Goal: Information Seeking & Learning: Check status

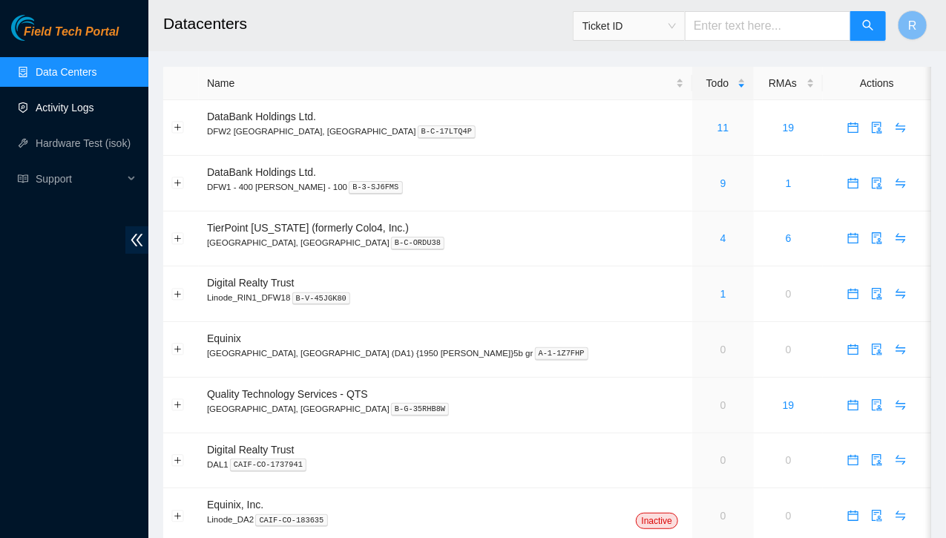
click at [66, 109] on link "Activity Logs" at bounding box center [65, 108] width 59 height 12
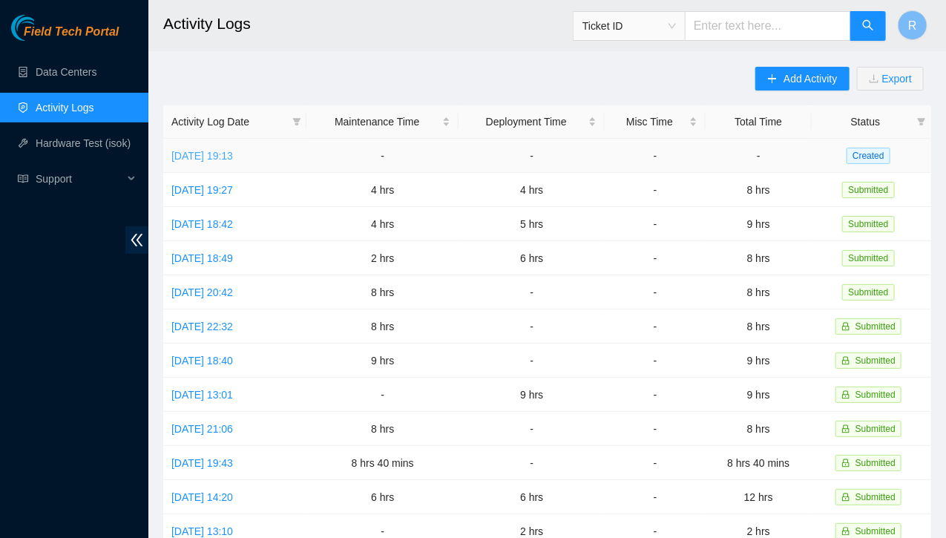
click at [233, 158] on link "[DATE] 19:13" at bounding box center [202, 156] width 62 height 12
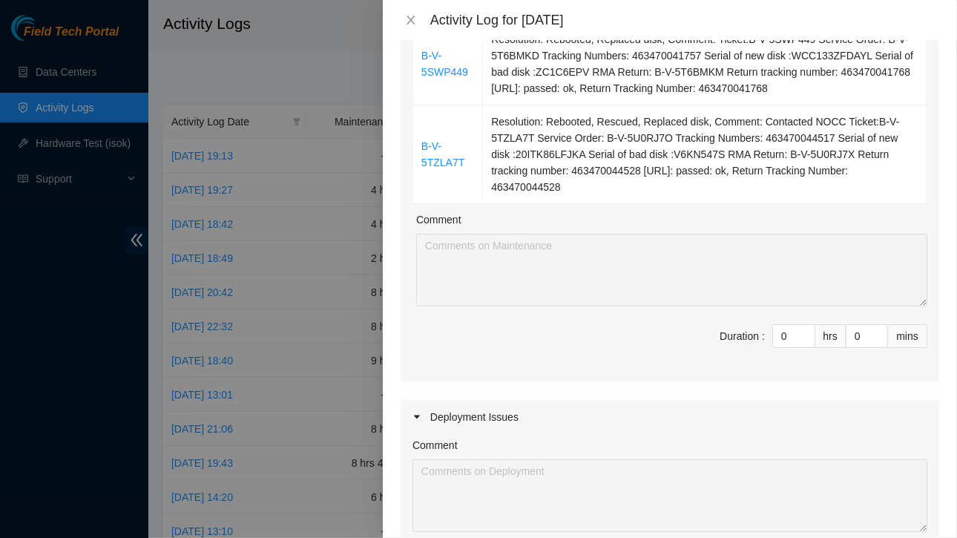
scroll to position [1330, 0]
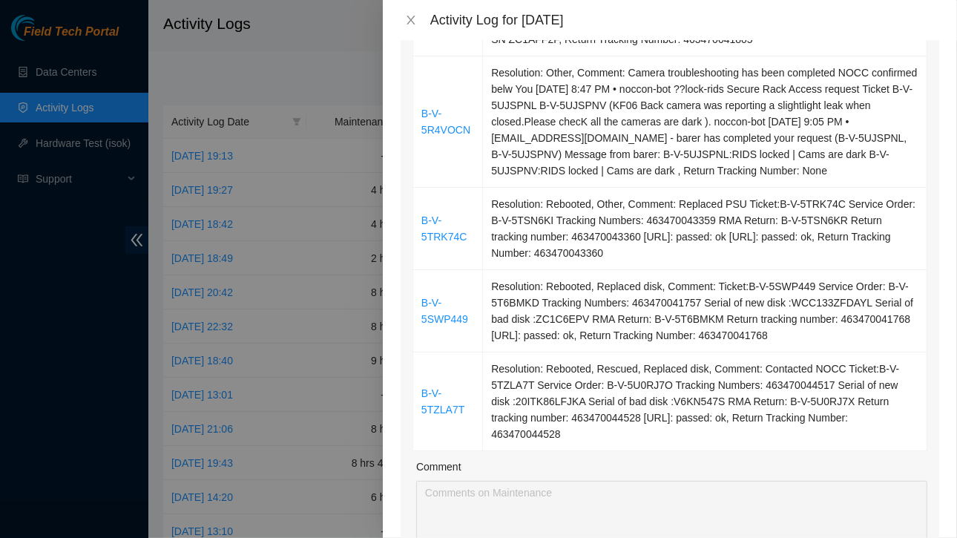
drag, startPoint x: 417, startPoint y: 212, endPoint x: 928, endPoint y: 413, distance: 549.7
click at [928, 413] on div "Note: This activity log is for informational purposes only. You will not be pai…" at bounding box center [670, 289] width 574 height 498
copy colgroup
click at [412, 20] on icon "close" at bounding box center [411, 20] width 12 height 12
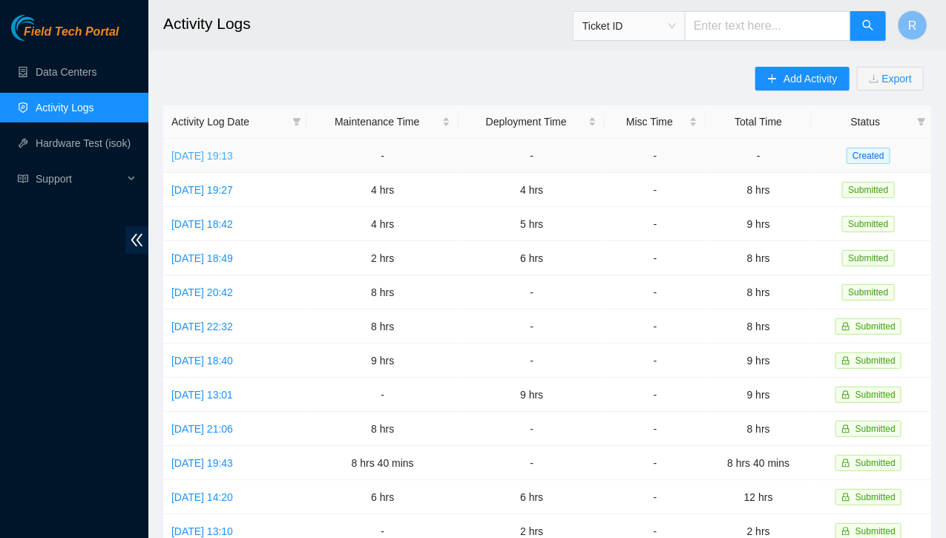
click at [233, 156] on link "Tue, 19 Aug 2025 19:13" at bounding box center [202, 156] width 62 height 12
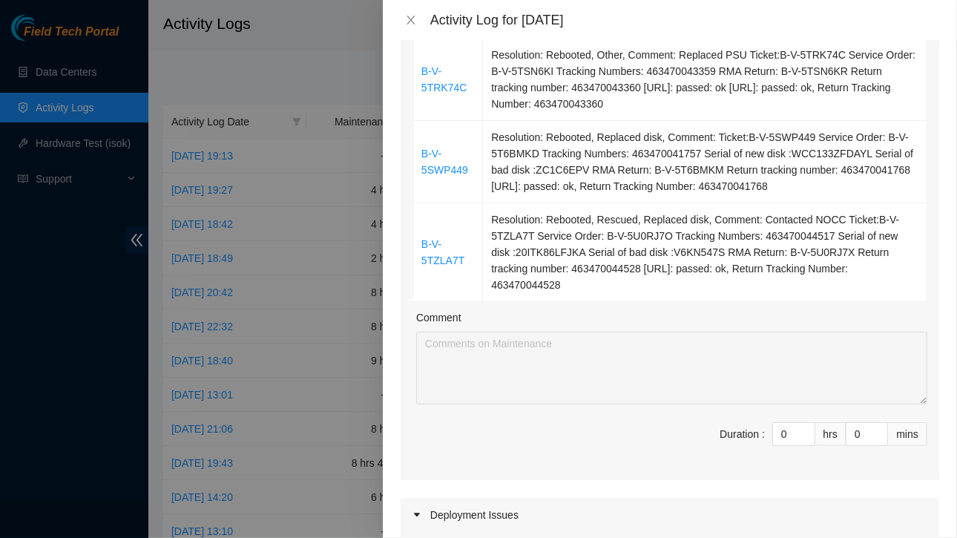
scroll to position [1479, 0]
click at [781, 423] on input "0" at bounding box center [794, 434] width 42 height 22
type input "9"
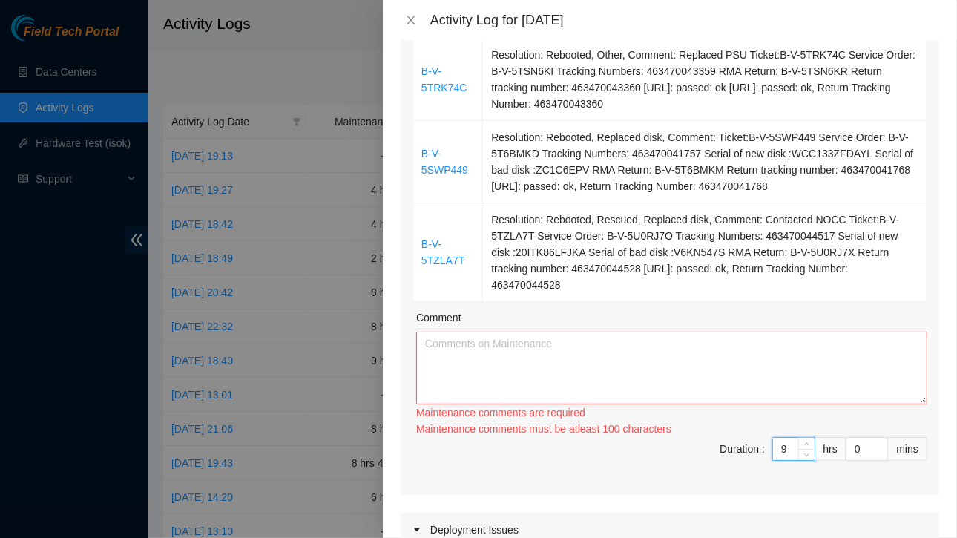
type input "9"
click at [621, 340] on textarea "Comment" at bounding box center [671, 367] width 511 height 73
paste textarea "Ticket Number Resolution B-W-11QRUDR Resolution: Other, Comment: You 8/18/2025 …"
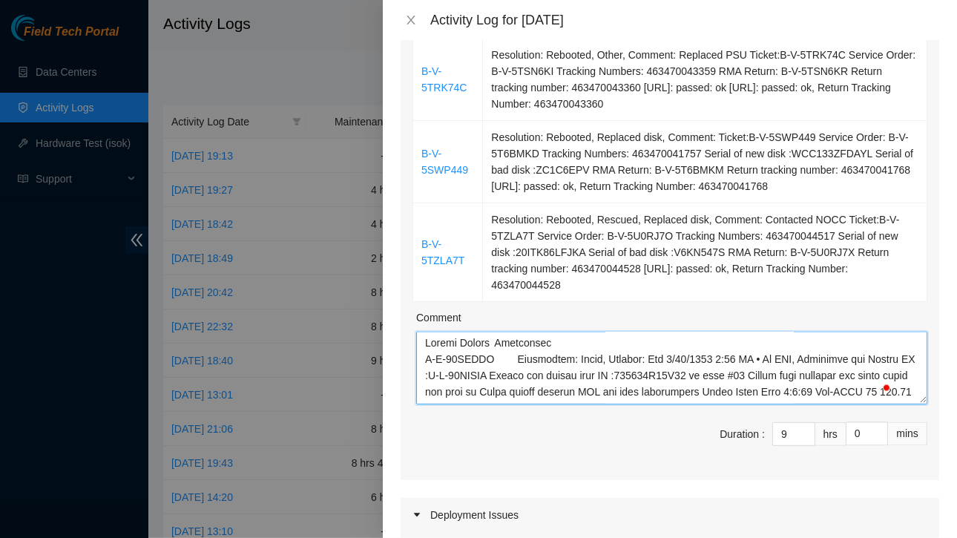
click at [425, 331] on textarea "Comment" at bounding box center [671, 367] width 511 height 73
click at [575, 331] on textarea "Comment" at bounding box center [671, 367] width 511 height 73
click at [591, 331] on textarea "Comment" at bounding box center [671, 367] width 511 height 73
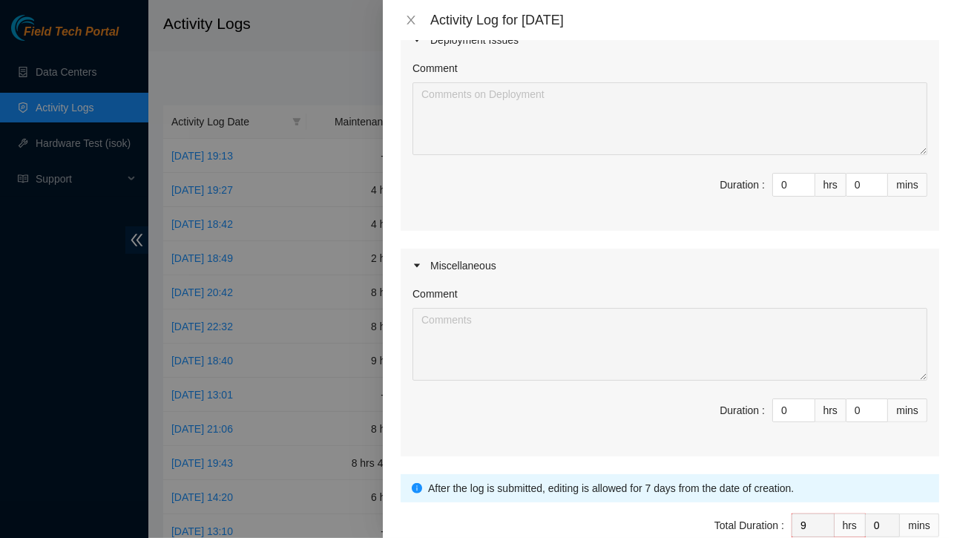
scroll to position [1955, 0]
type textarea "Worked on the following cases : B-W-11QRUDR Resolution: Other, Comment: You 8/1…"
click at [630, 475] on div "After the log is submitted, editing is allowed for 7 days from the date of crea…" at bounding box center [669, 486] width 538 height 28
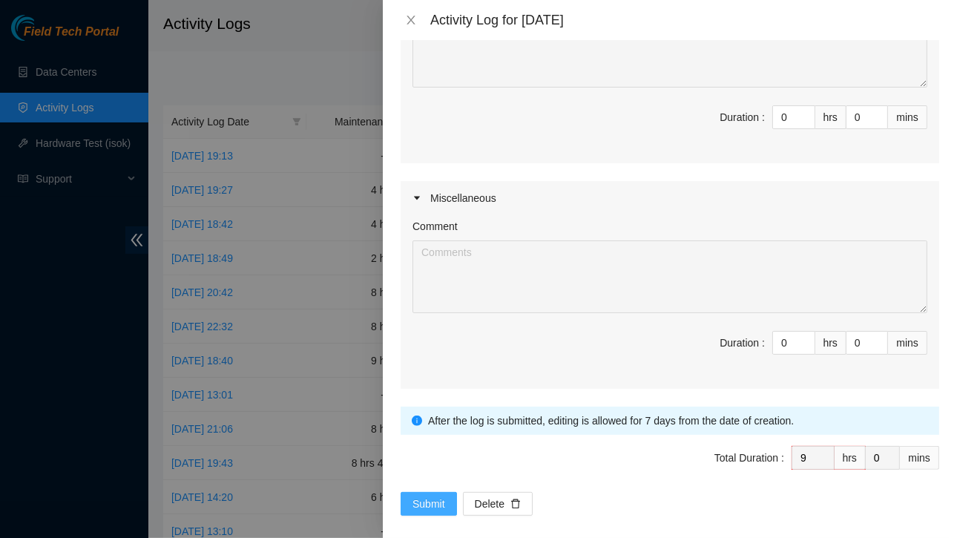
click at [443, 495] on span "Submit" at bounding box center [428, 503] width 33 height 16
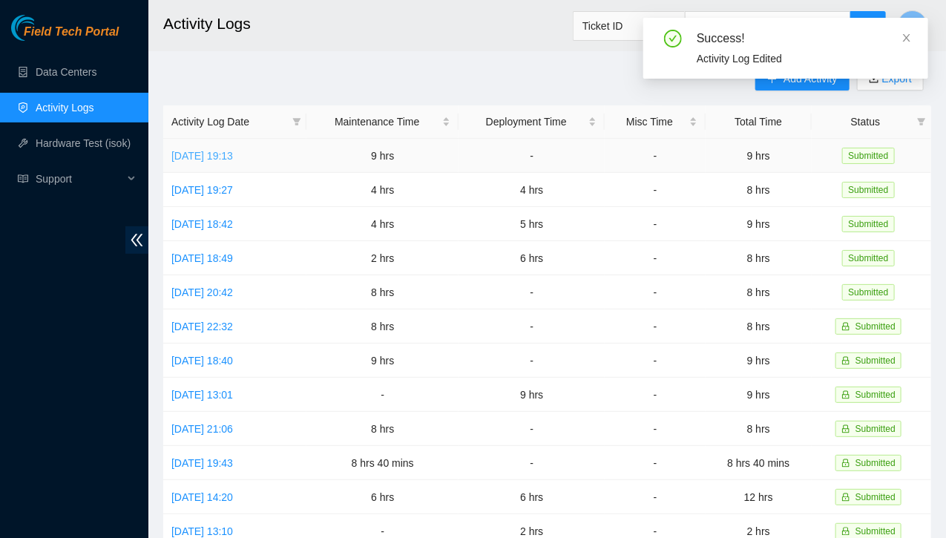
click at [233, 153] on link "Tue, 19 Aug 2025 19:13" at bounding box center [202, 156] width 62 height 12
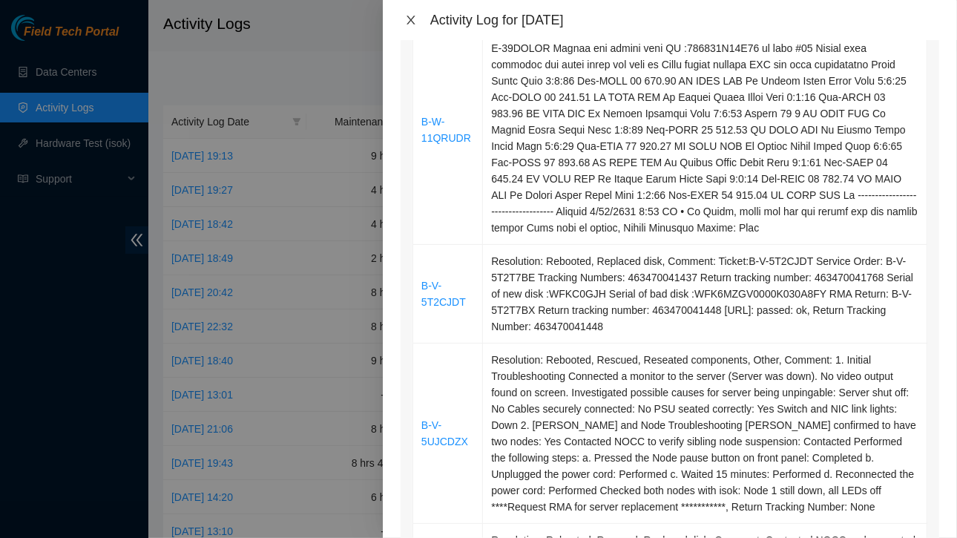
click at [411, 17] on icon "close" at bounding box center [411, 20] width 12 height 12
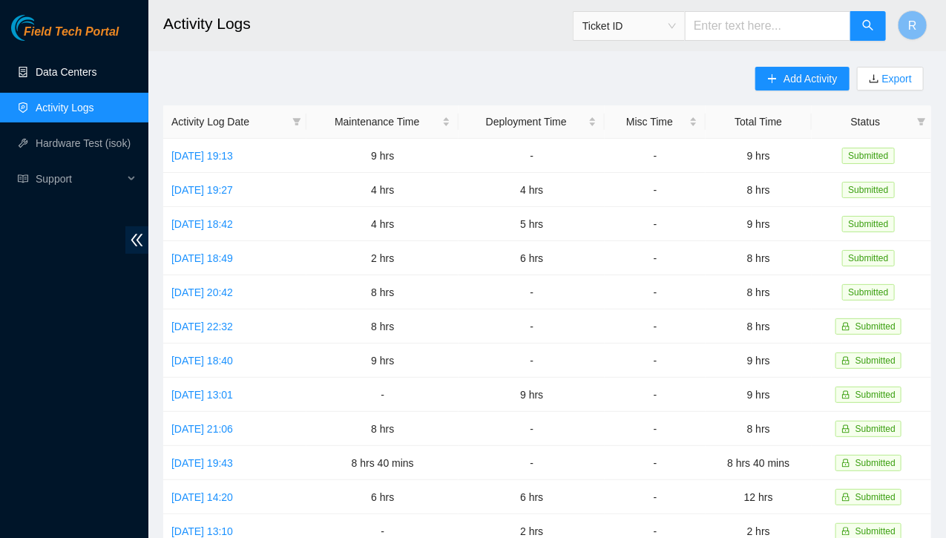
click at [76, 66] on link "Data Centers" at bounding box center [66, 72] width 61 height 12
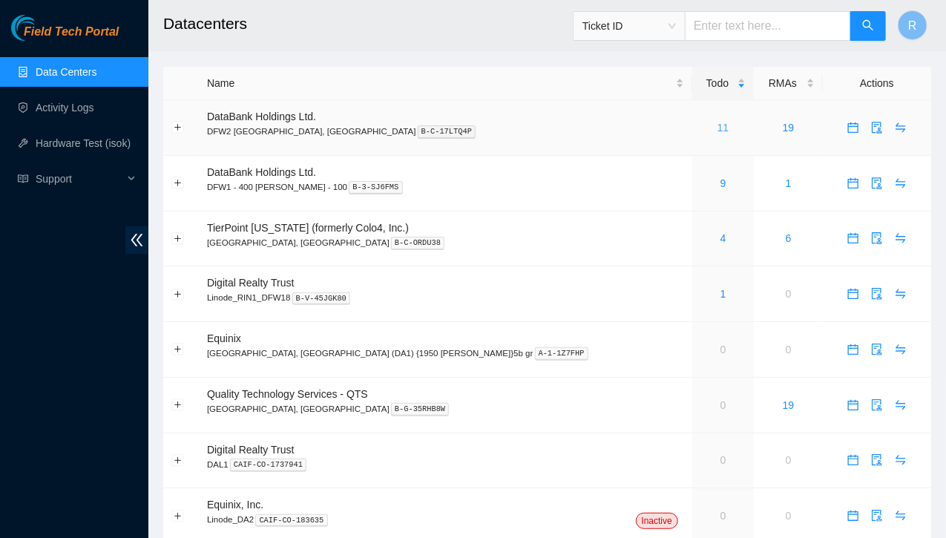
click at [717, 125] on link "11" at bounding box center [723, 128] width 12 height 12
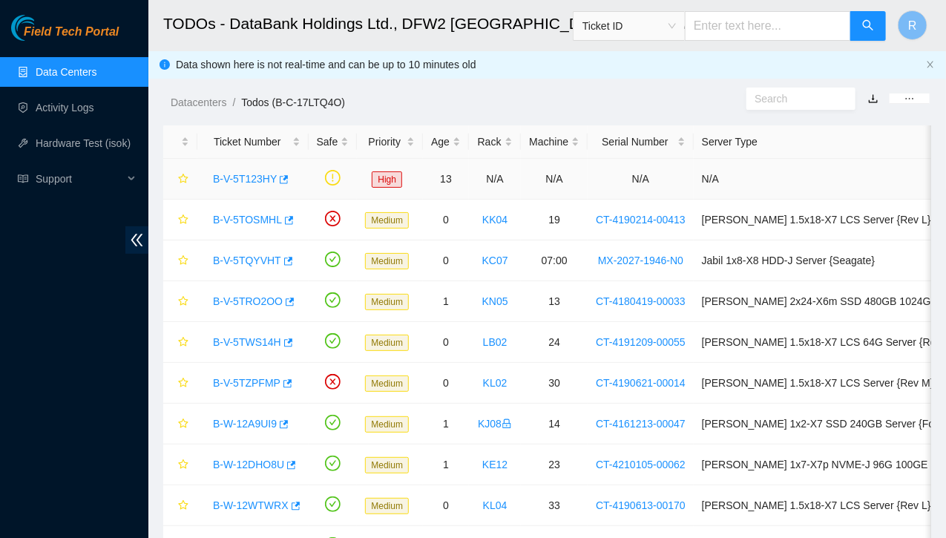
click at [262, 181] on link "B-V-5T123HY" at bounding box center [245, 179] width 64 height 12
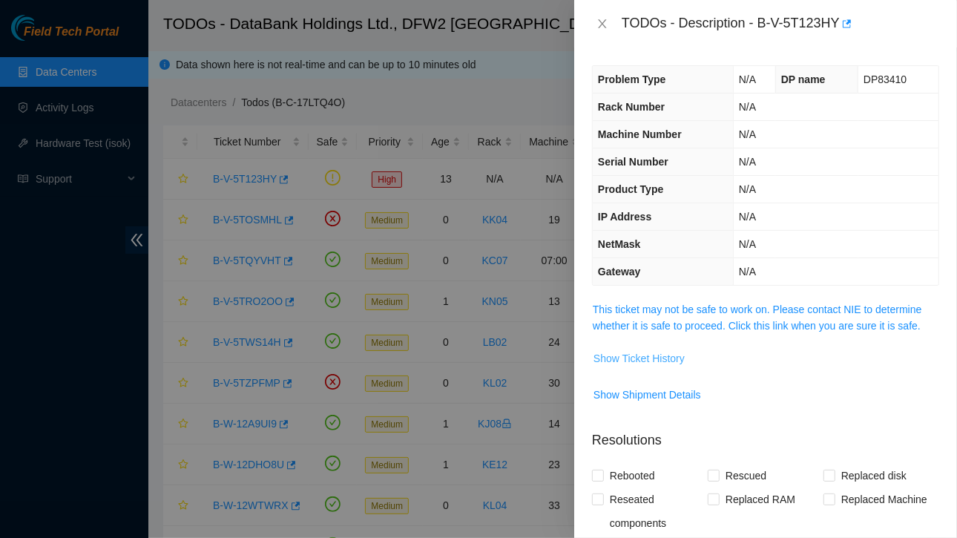
click at [654, 357] on span "Show Ticket History" at bounding box center [638, 358] width 91 height 16
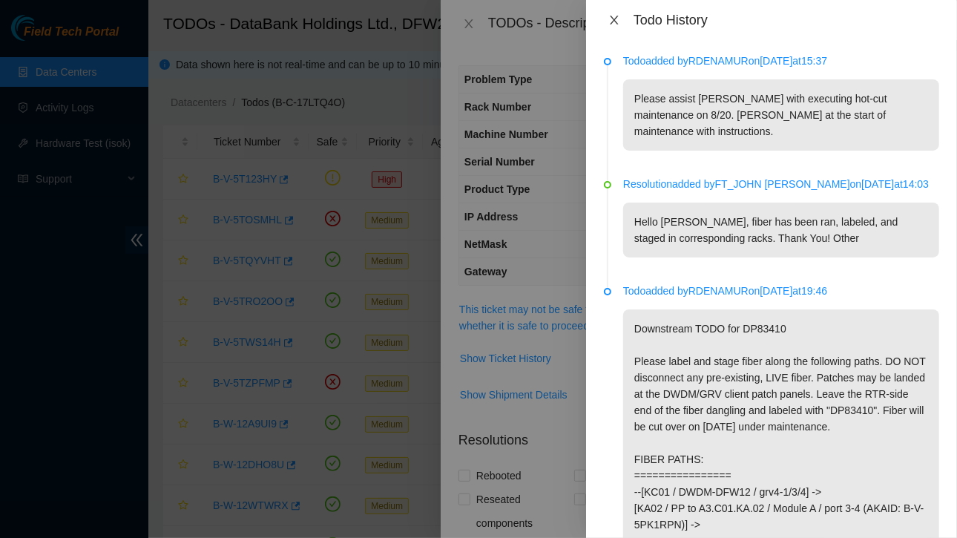
click at [613, 23] on icon "close" at bounding box center [614, 20] width 12 height 12
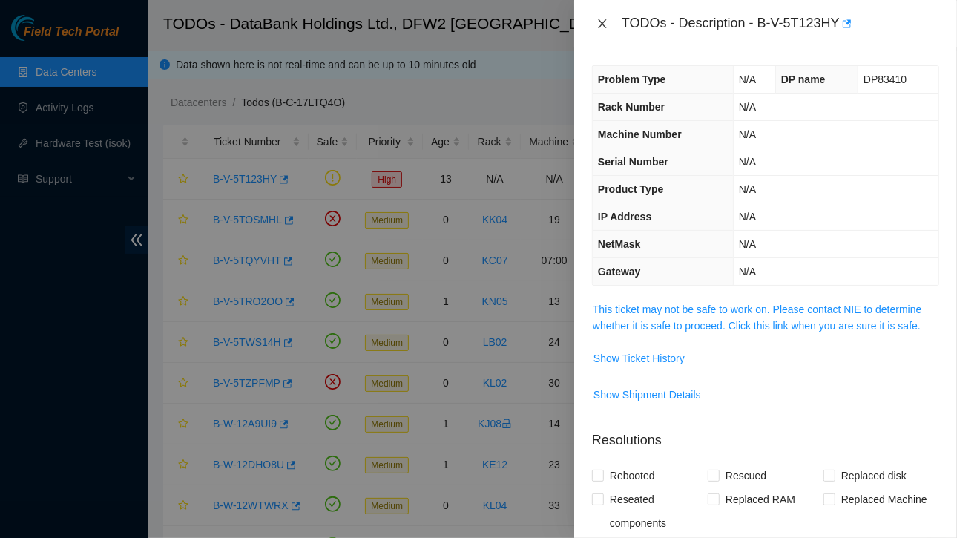
click at [606, 23] on icon "close" at bounding box center [602, 24] width 12 height 12
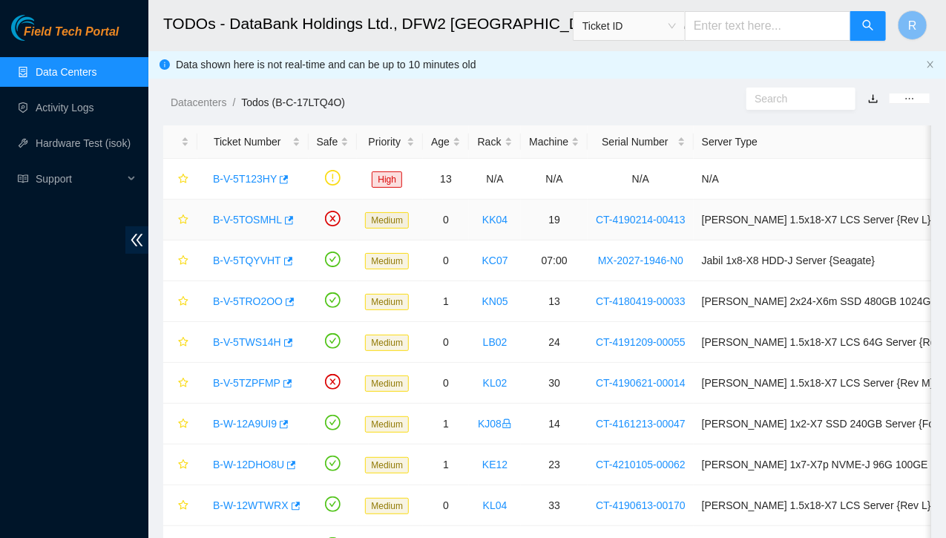
click at [244, 222] on link "B-V-5TOSMHL" at bounding box center [247, 220] width 69 height 12
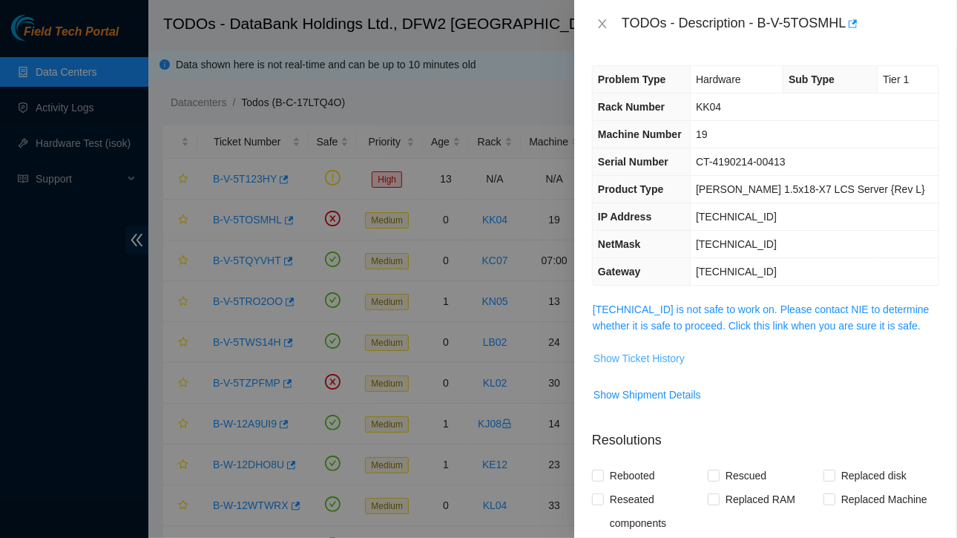
click at [654, 360] on span "Show Ticket History" at bounding box center [638, 358] width 91 height 16
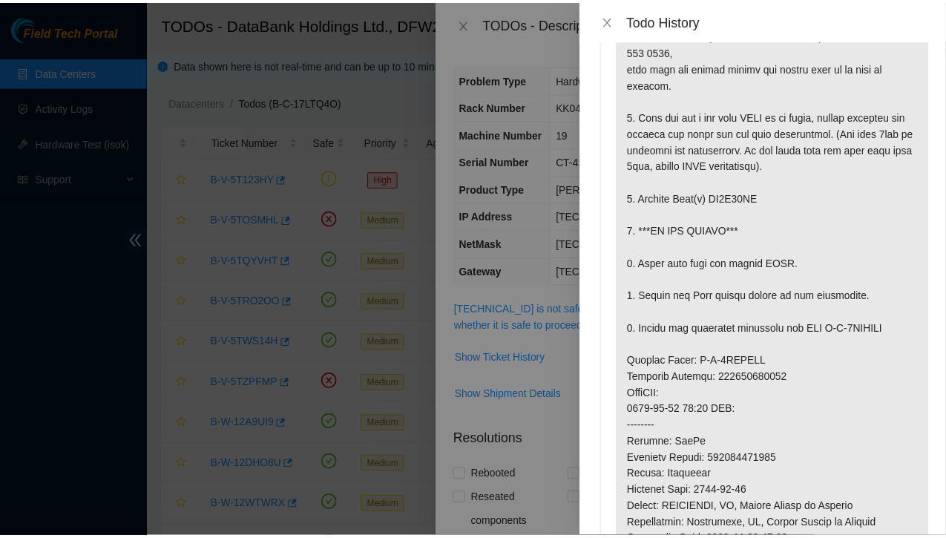
scroll to position [96, 0]
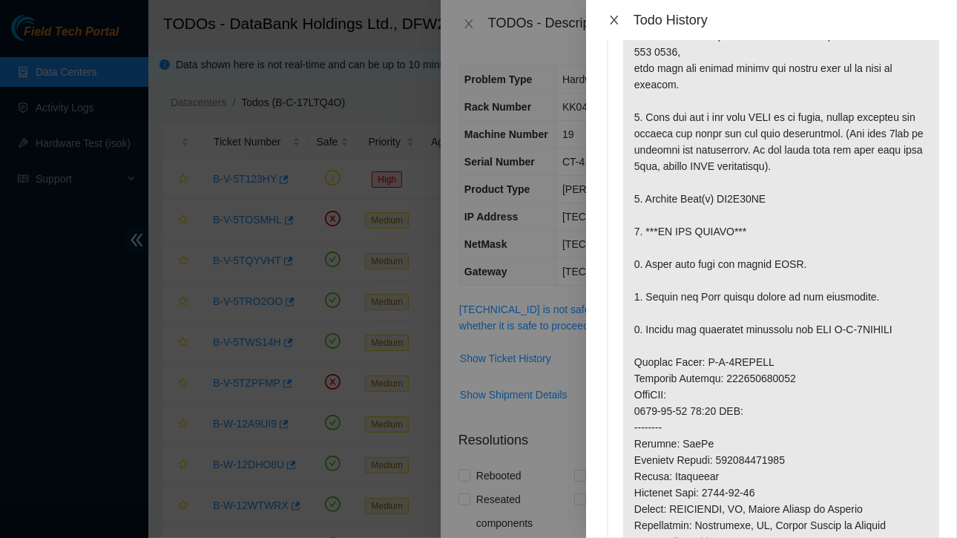
click at [613, 16] on icon "close" at bounding box center [614, 20] width 12 height 12
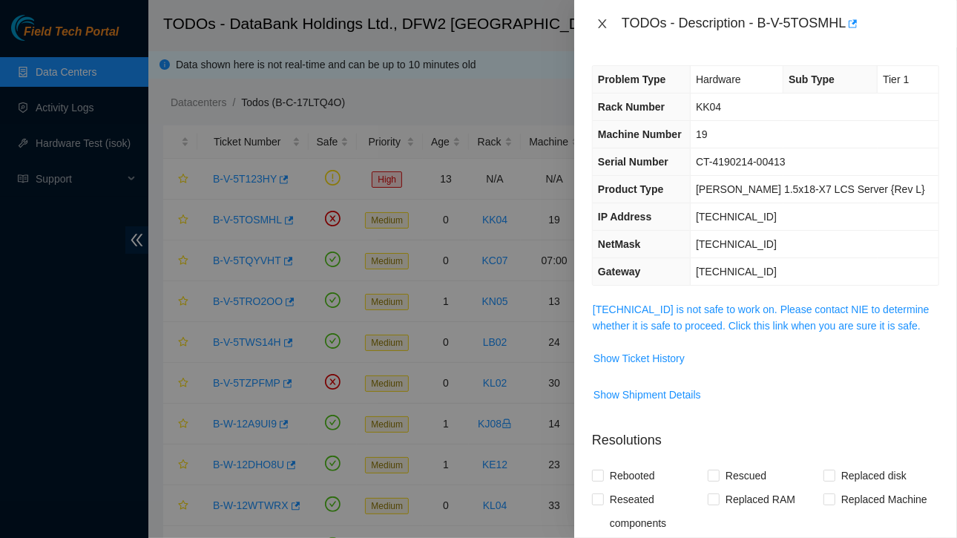
click at [607, 23] on icon "close" at bounding box center [602, 24] width 12 height 12
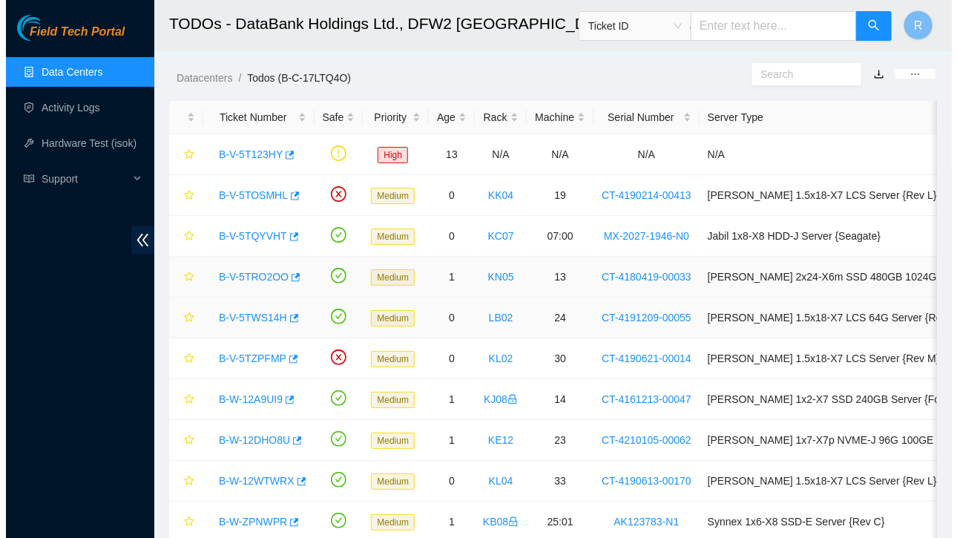
scroll to position [25, 0]
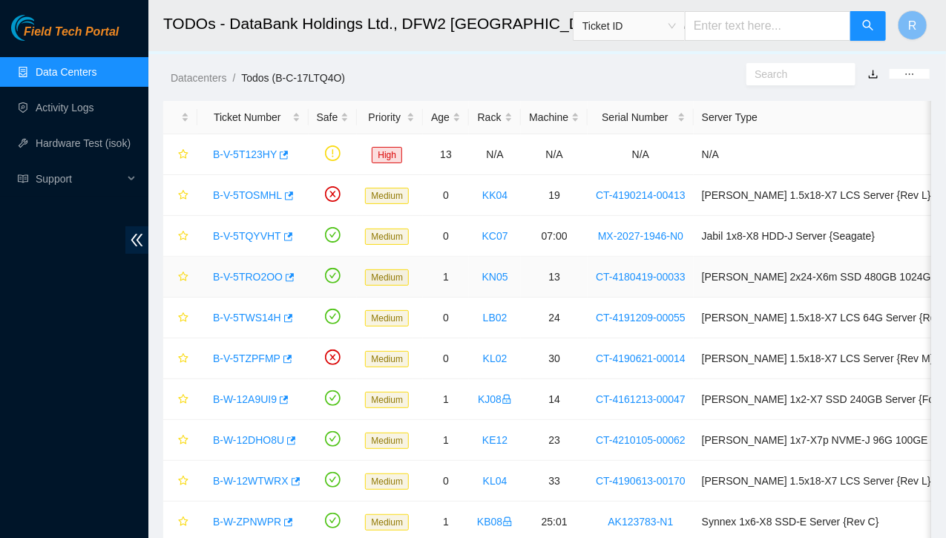
click at [267, 277] on link "B-V-5TRO2OO" at bounding box center [248, 277] width 70 height 12
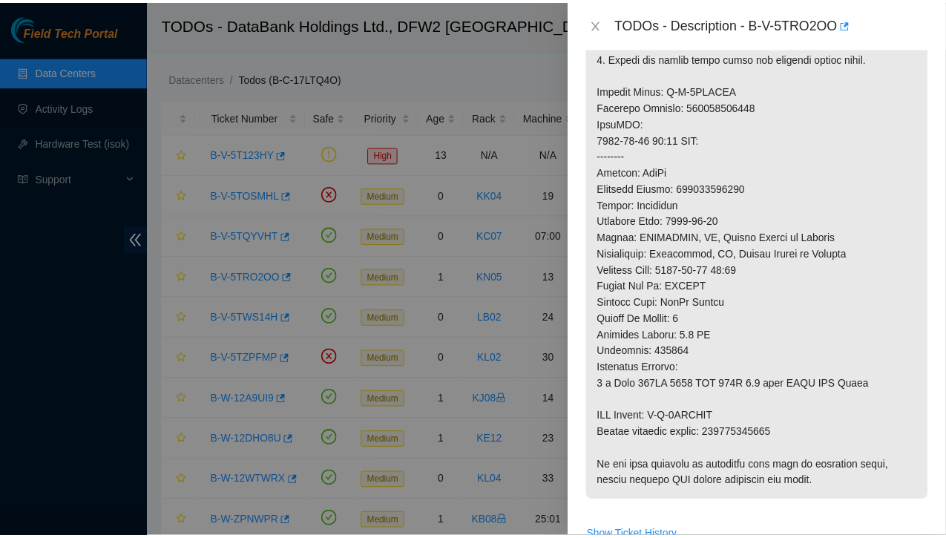
scroll to position [669, 0]
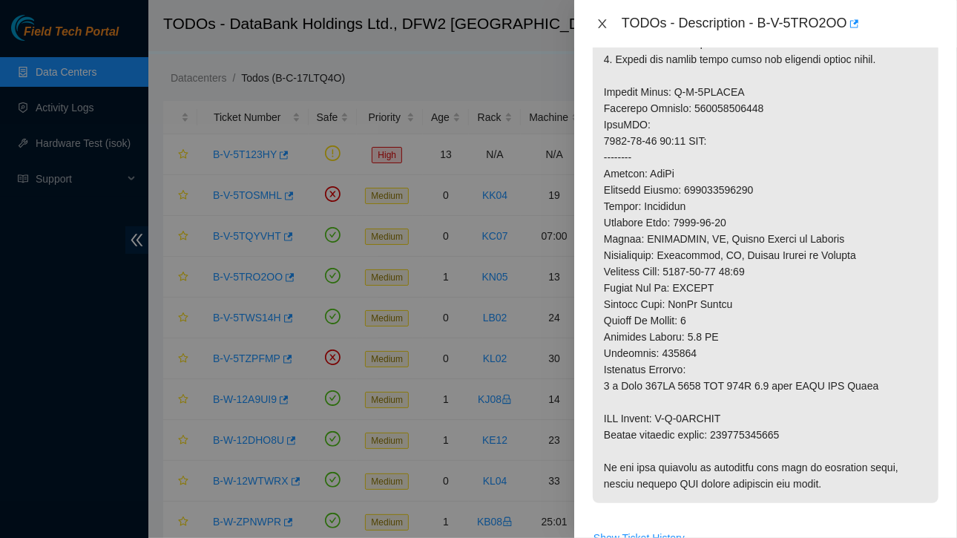
click at [600, 24] on icon "close" at bounding box center [602, 24] width 12 height 12
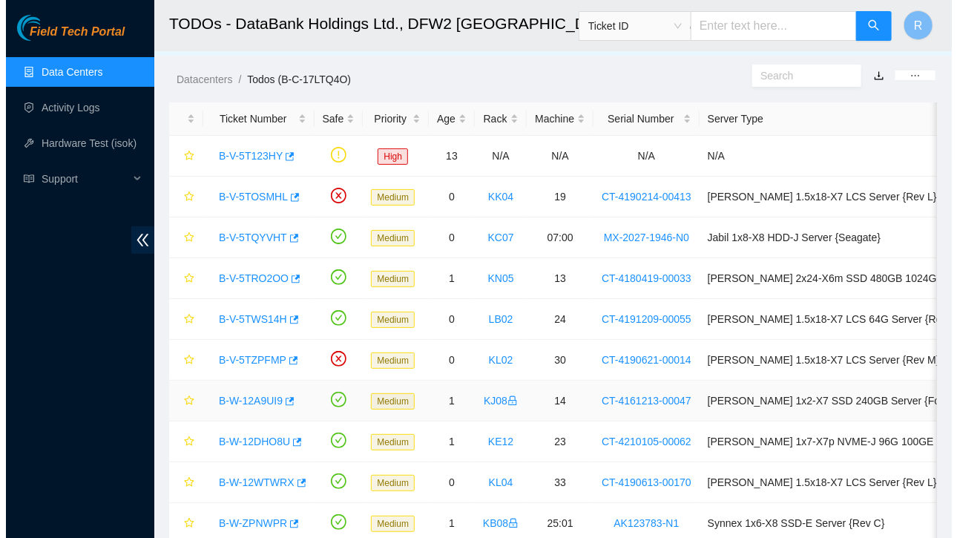
scroll to position [24, 0]
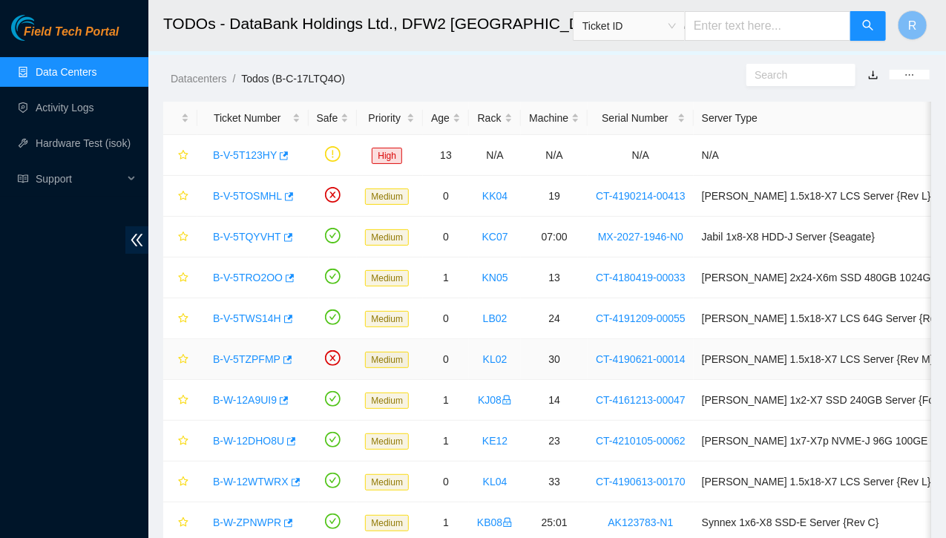
click at [258, 355] on link "B-V-5TZPFMP" at bounding box center [246, 359] width 67 height 12
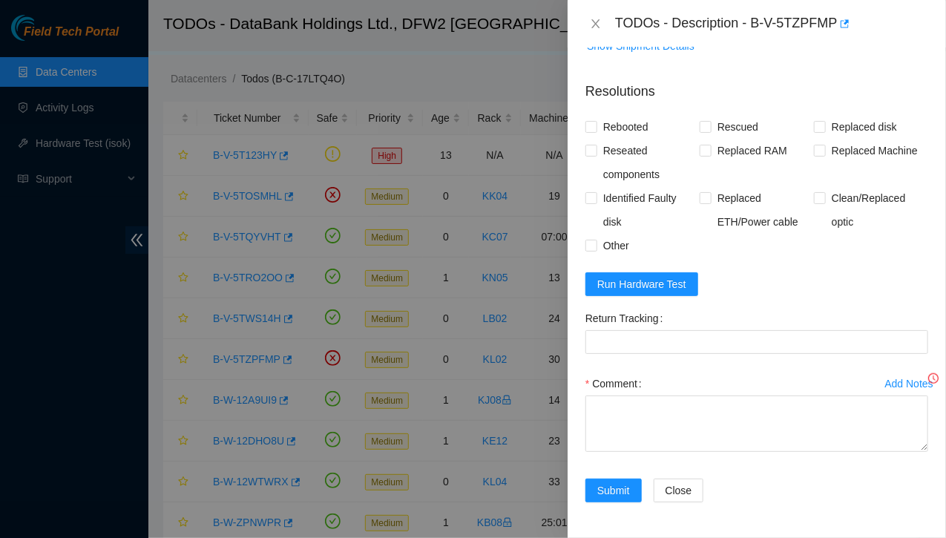
scroll to position [345, 0]
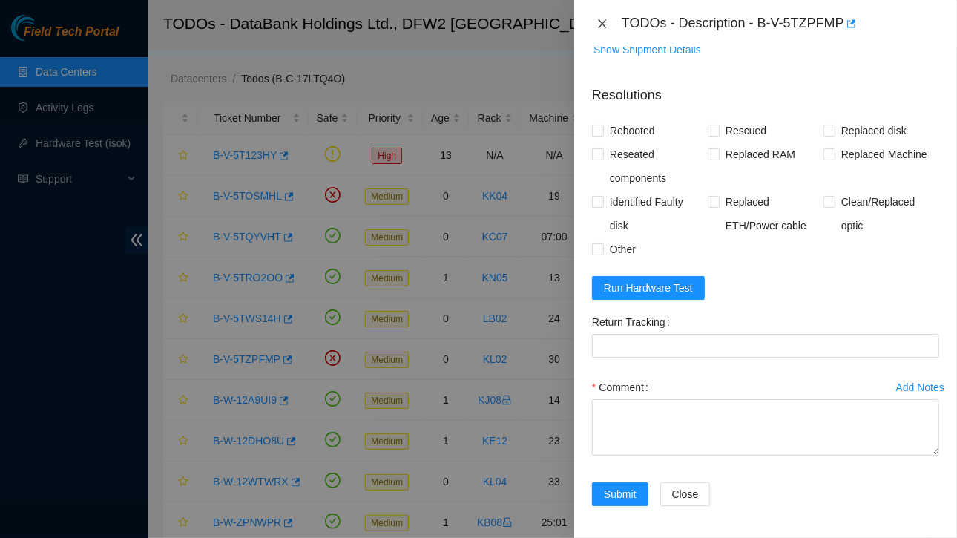
click at [601, 24] on icon "close" at bounding box center [602, 23] width 8 height 9
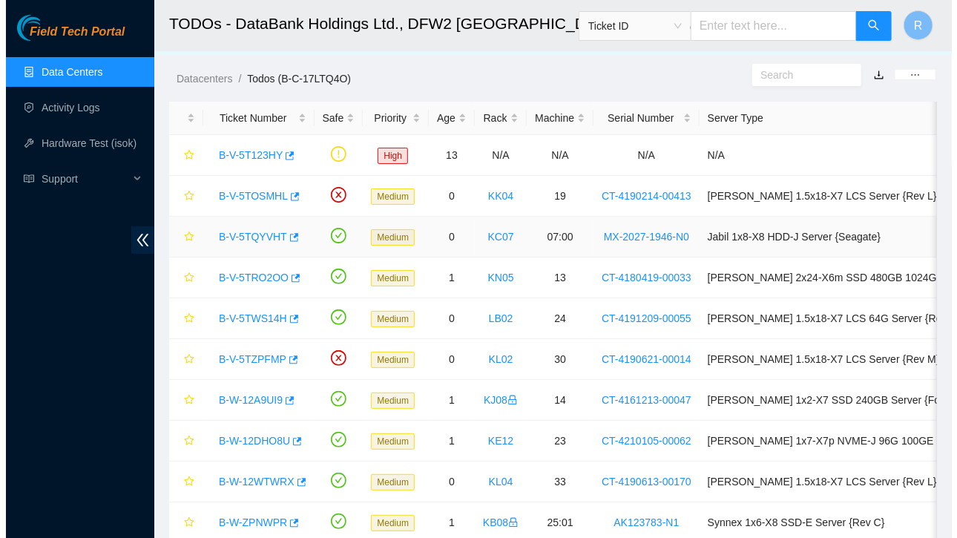
scroll to position [367, 0]
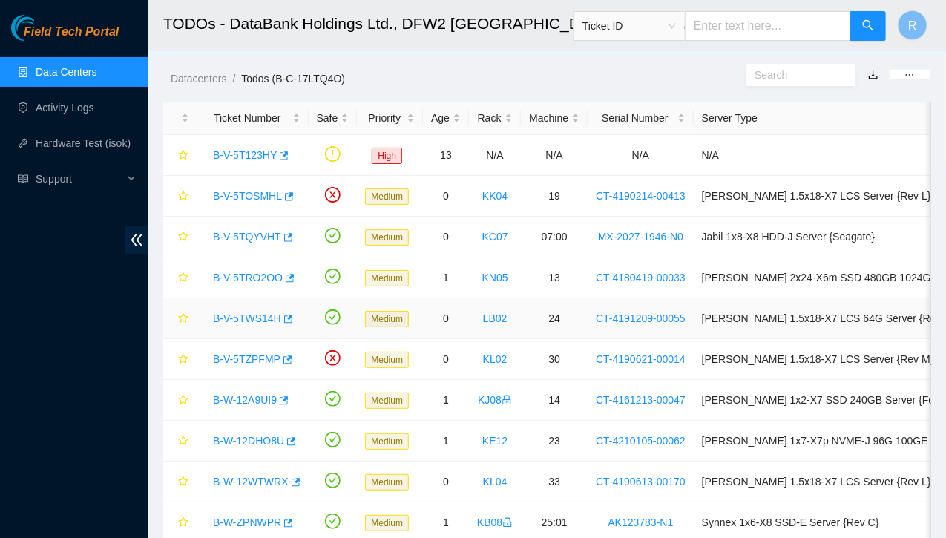
click at [253, 318] on link "B-V-5TWS14H" at bounding box center [247, 318] width 68 height 12
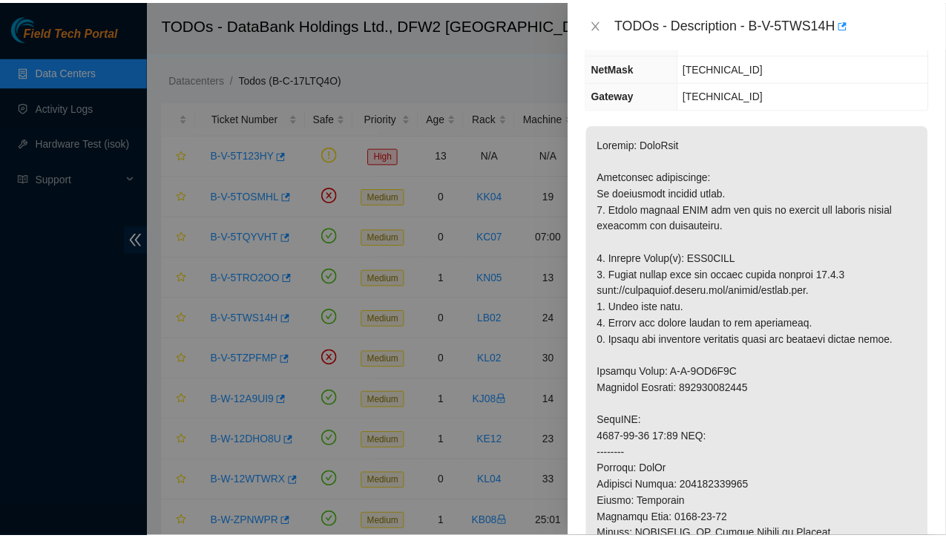
scroll to position [208, 0]
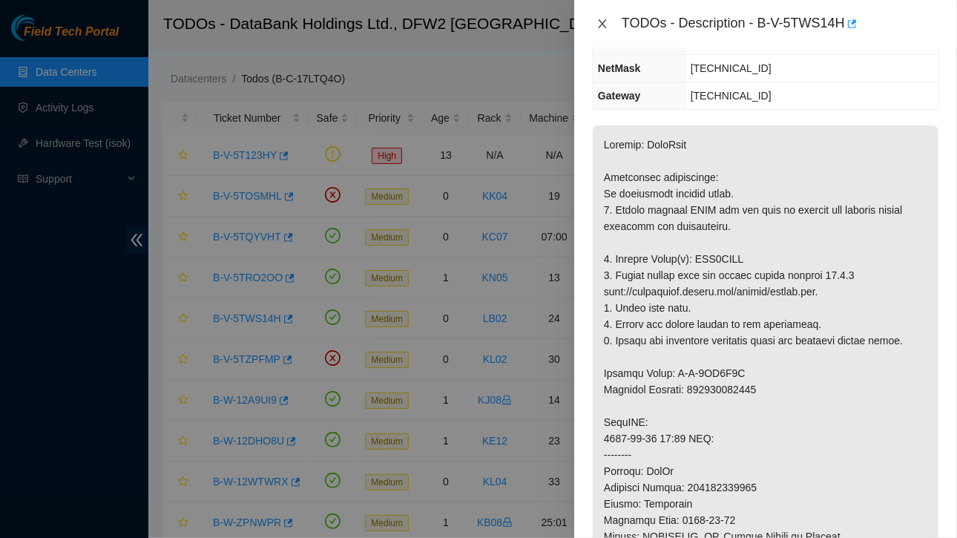
click at [601, 25] on icon "close" at bounding box center [602, 23] width 8 height 9
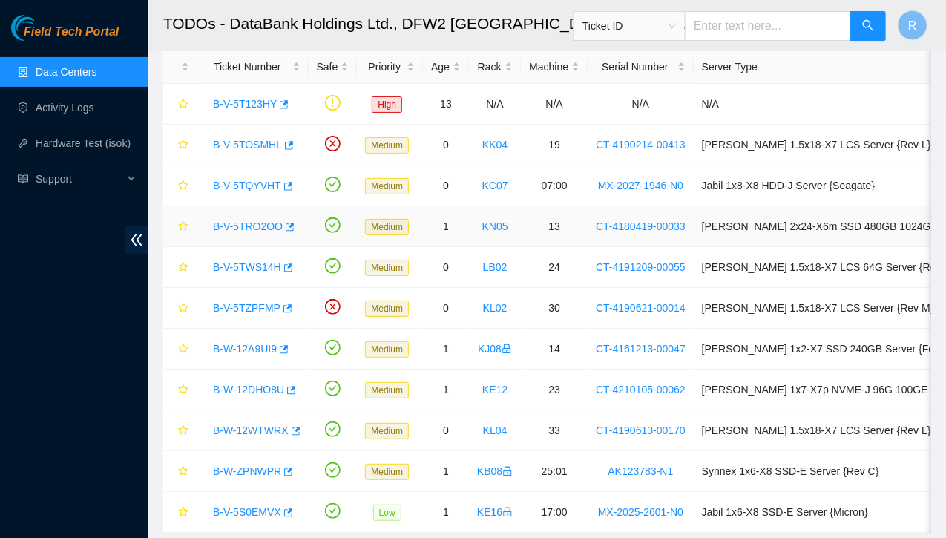
scroll to position [66, 0]
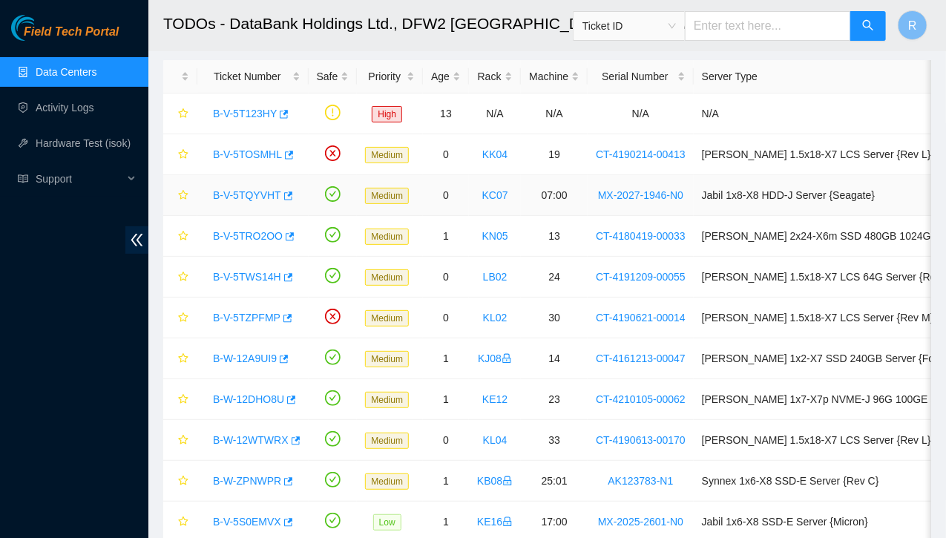
click at [259, 192] on link "B-V-5TQYVHT" at bounding box center [247, 195] width 68 height 12
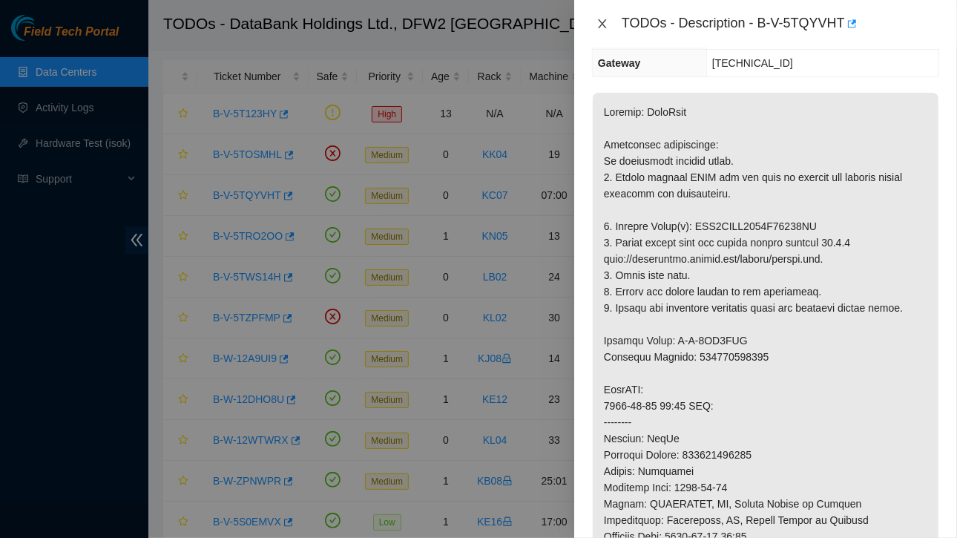
click at [601, 22] on icon "close" at bounding box center [602, 23] width 8 height 9
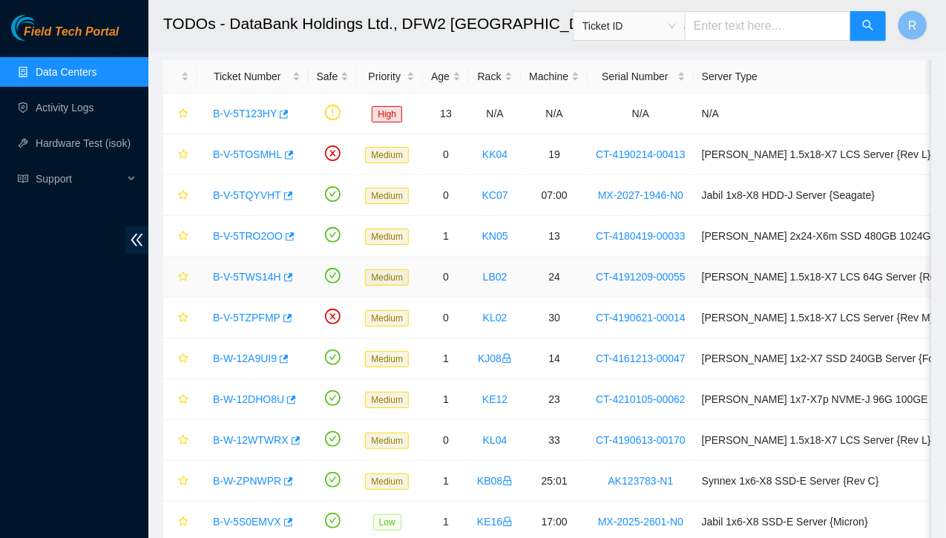
click at [262, 274] on link "B-V-5TWS14H" at bounding box center [247, 277] width 68 height 12
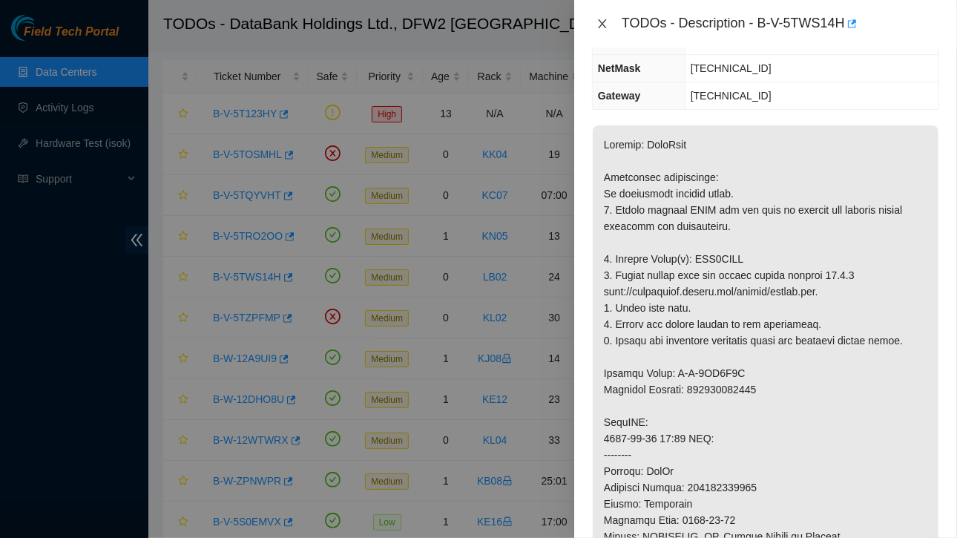
click at [601, 24] on icon "close" at bounding box center [602, 24] width 12 height 12
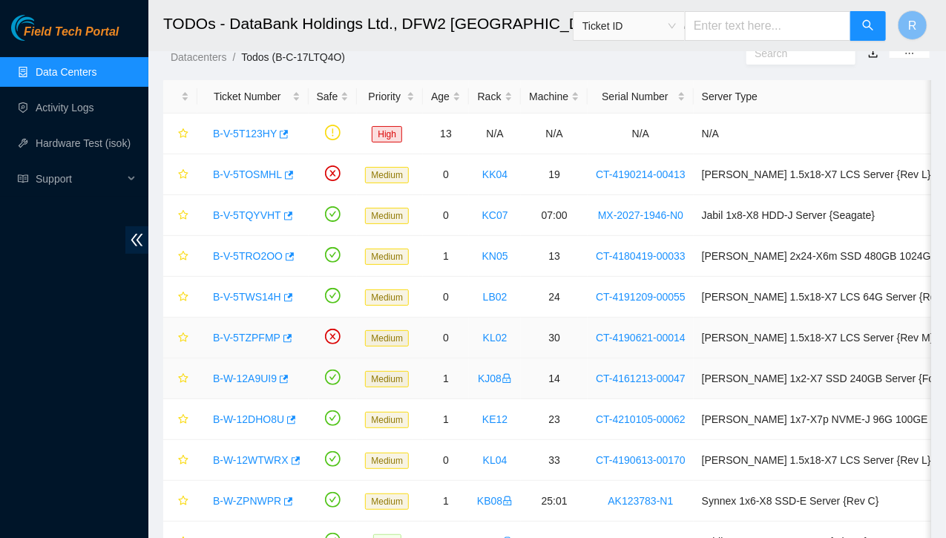
scroll to position [48, 0]
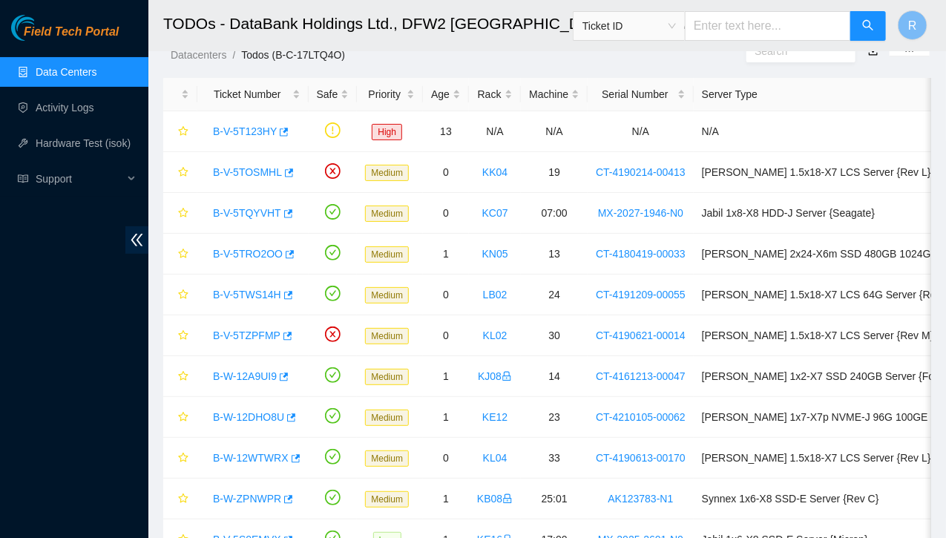
click at [78, 78] on link "Data Centers" at bounding box center [66, 72] width 61 height 12
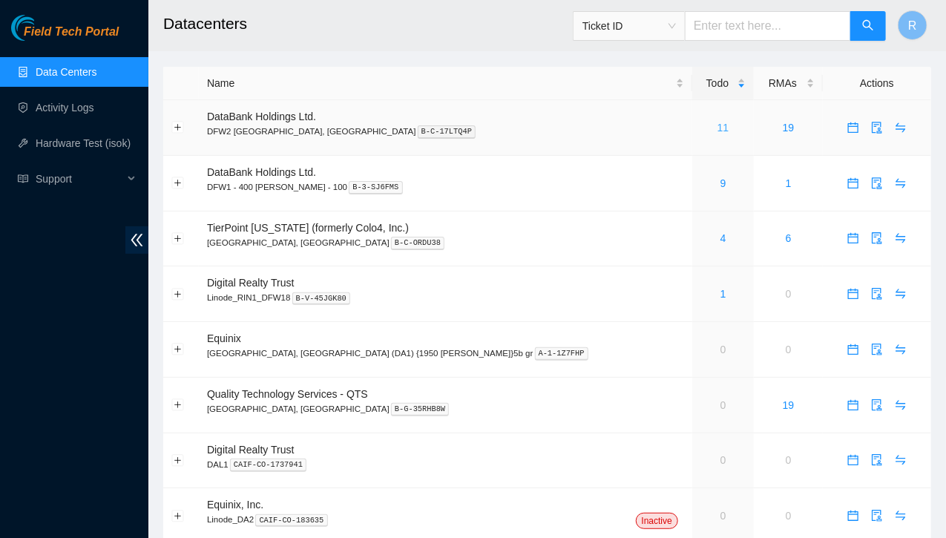
click at [717, 125] on link "11" at bounding box center [723, 128] width 12 height 12
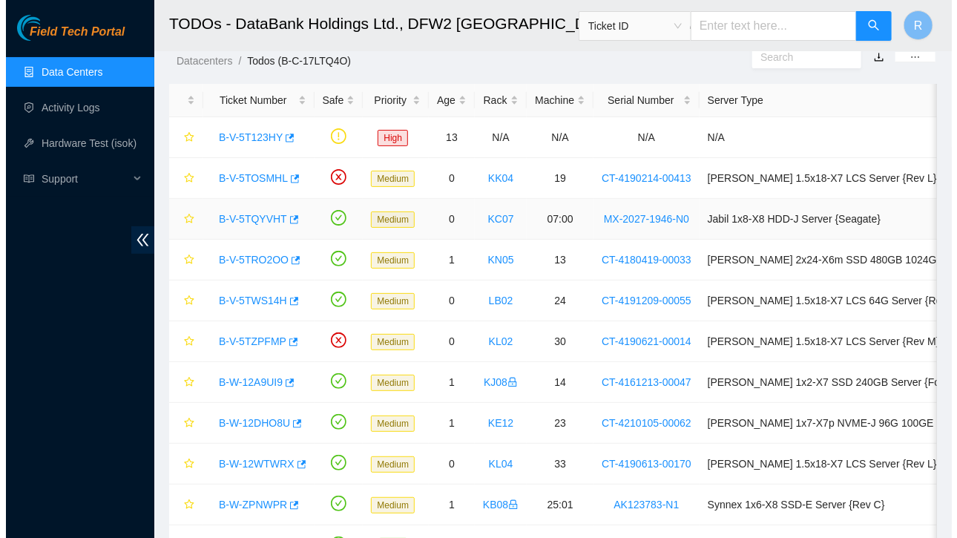
scroll to position [44, 0]
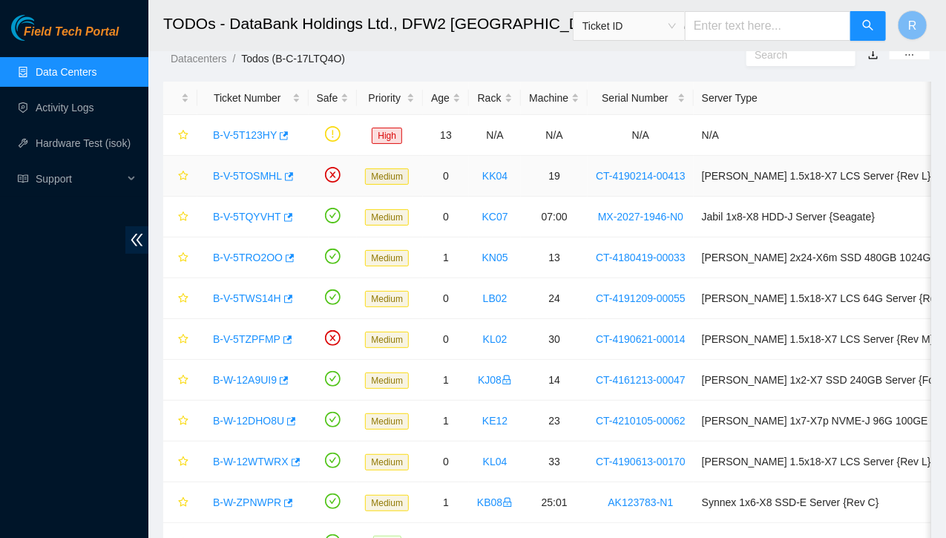
click at [249, 173] on link "B-V-5TOSMHL" at bounding box center [247, 176] width 69 height 12
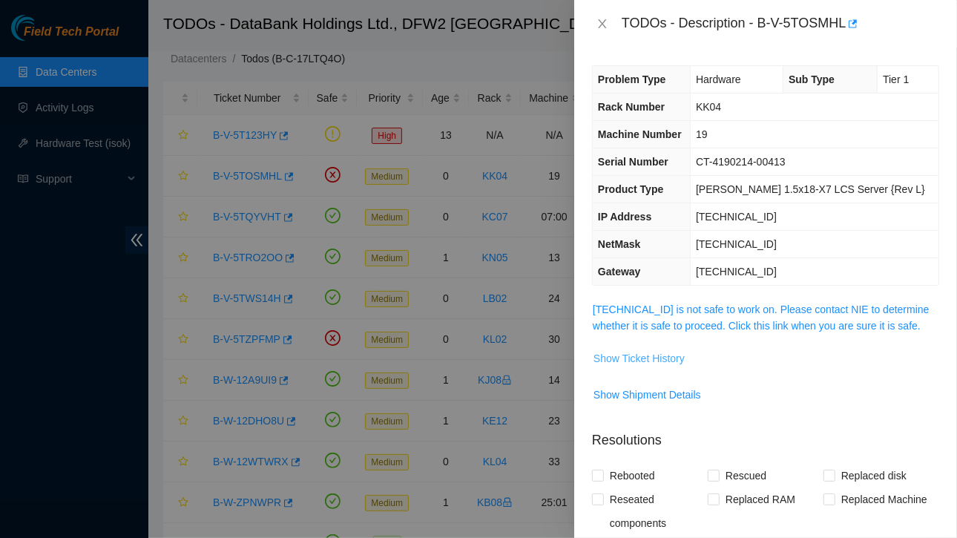
click at [633, 354] on span "Show Ticket History" at bounding box center [638, 358] width 91 height 16
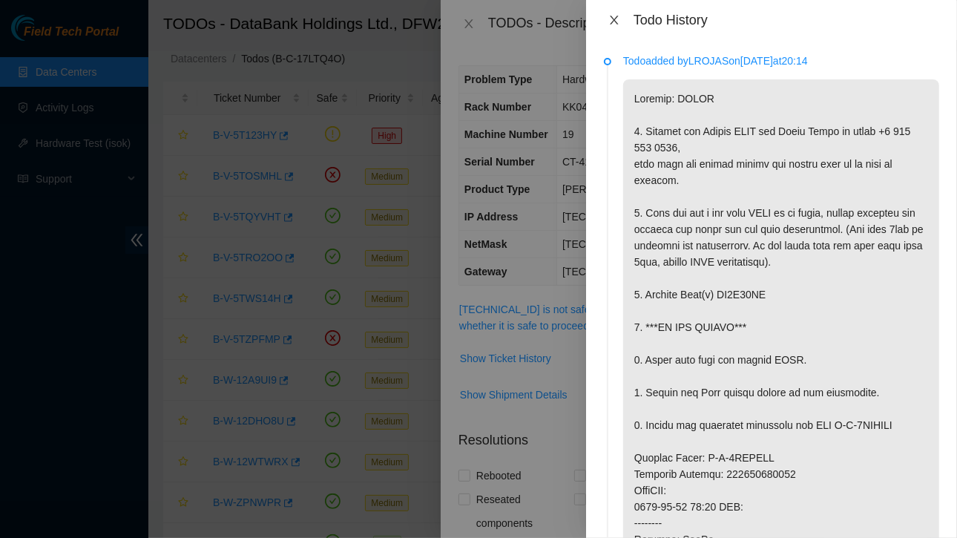
click at [614, 22] on icon "close" at bounding box center [614, 20] width 12 height 12
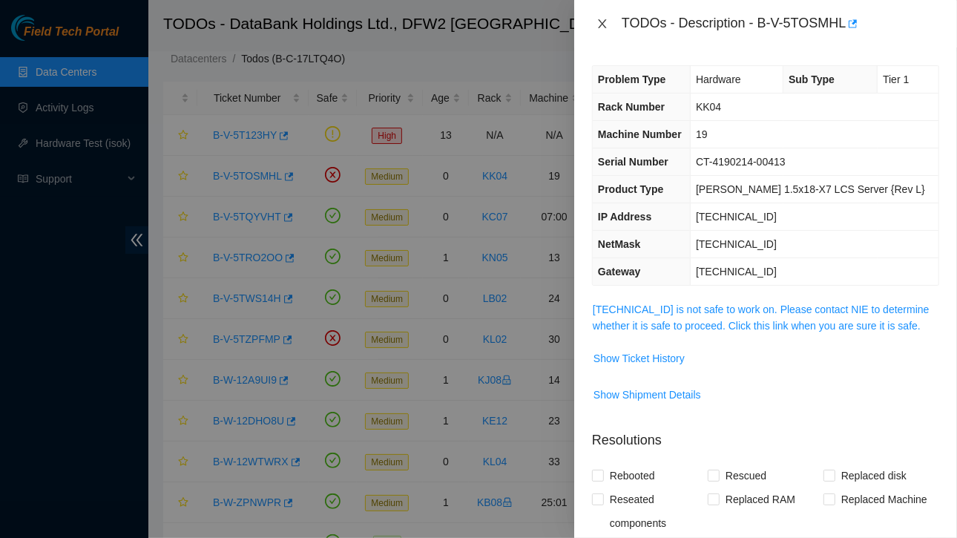
drag, startPoint x: 603, startPoint y: 22, endPoint x: 760, endPoint y: 41, distance: 158.4
click at [760, 41] on div "TODOs - Description - B-V-5TOSMHL" at bounding box center [765, 23] width 383 height 47
drag, startPoint x: 759, startPoint y: 22, endPoint x: 846, endPoint y: 22, distance: 86.8
click at [846, 22] on div "TODOs - Description - B-V-5TOSMHL" at bounding box center [779, 24] width 317 height 24
copy div "B-V-5TOSMHL"
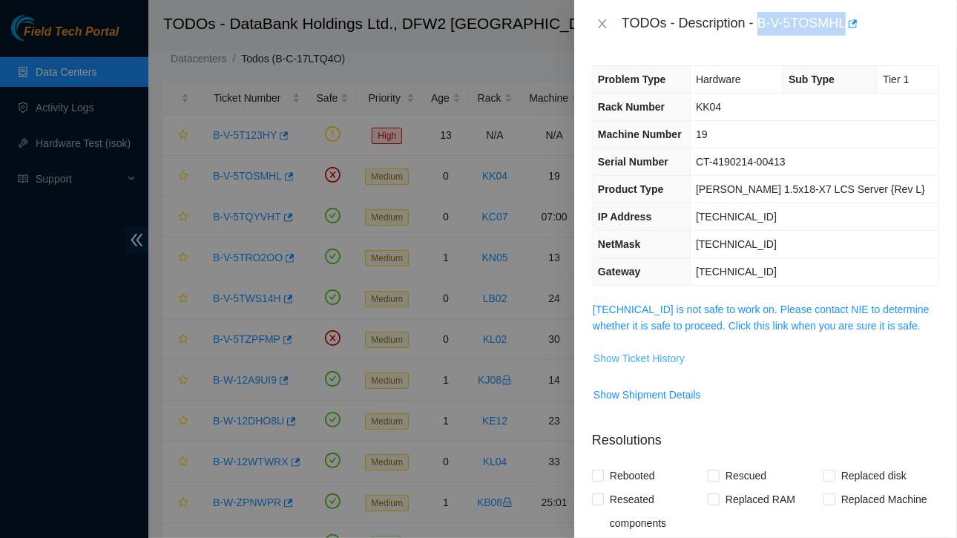
click at [647, 354] on span "Show Ticket History" at bounding box center [638, 358] width 91 height 16
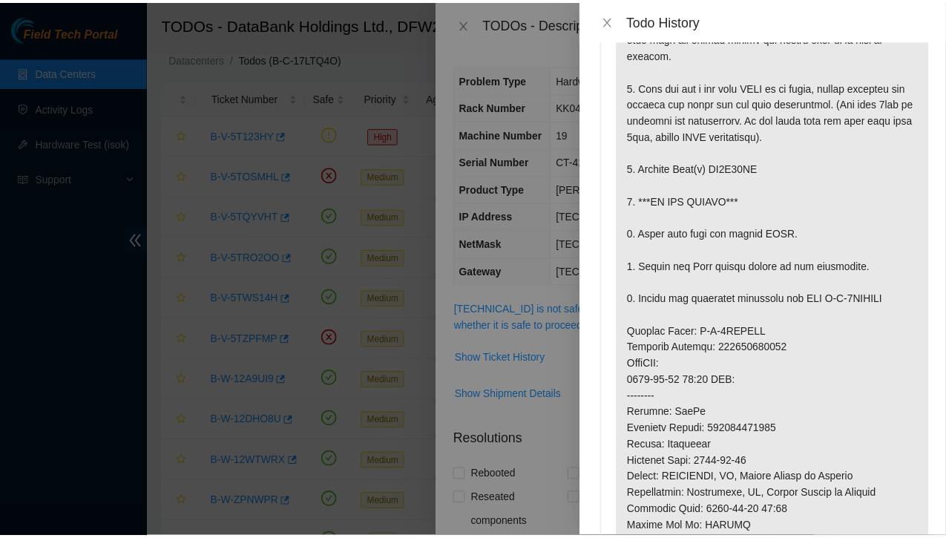
scroll to position [162, 0]
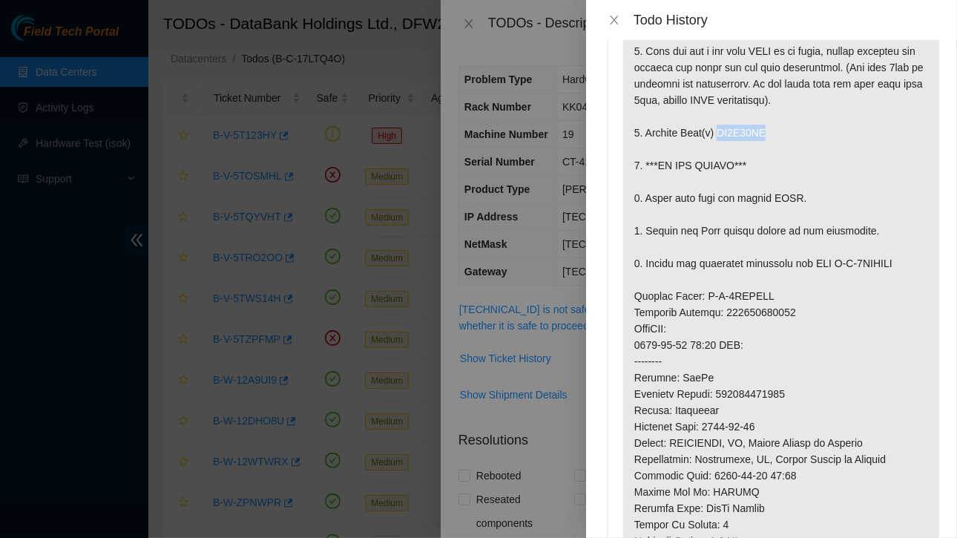
drag, startPoint x: 716, startPoint y: 180, endPoint x: 776, endPoint y: 180, distance: 59.3
click at [776, 180] on p at bounding box center [781, 320] width 316 height 805
click at [616, 20] on icon "close" at bounding box center [614, 20] width 12 height 12
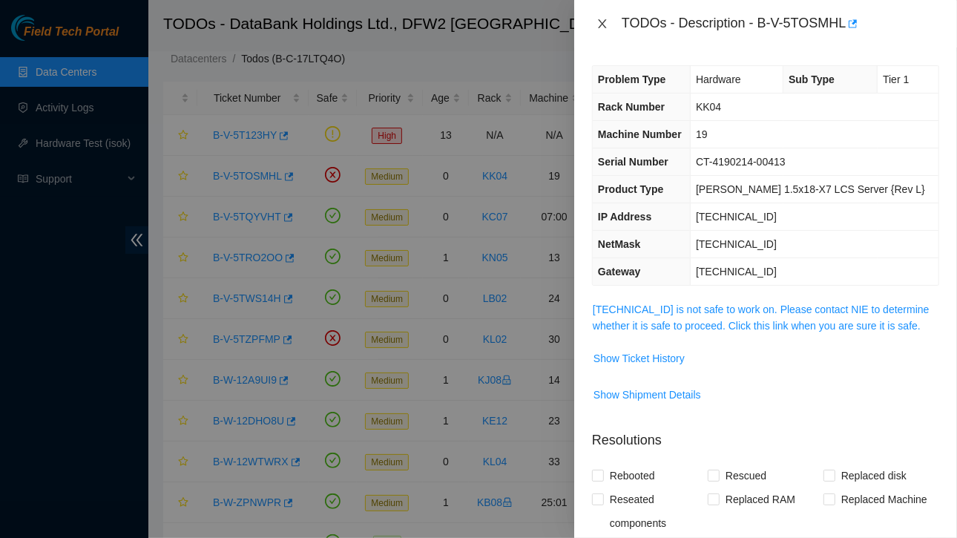
click at [596, 22] on icon "close" at bounding box center [602, 24] width 12 height 12
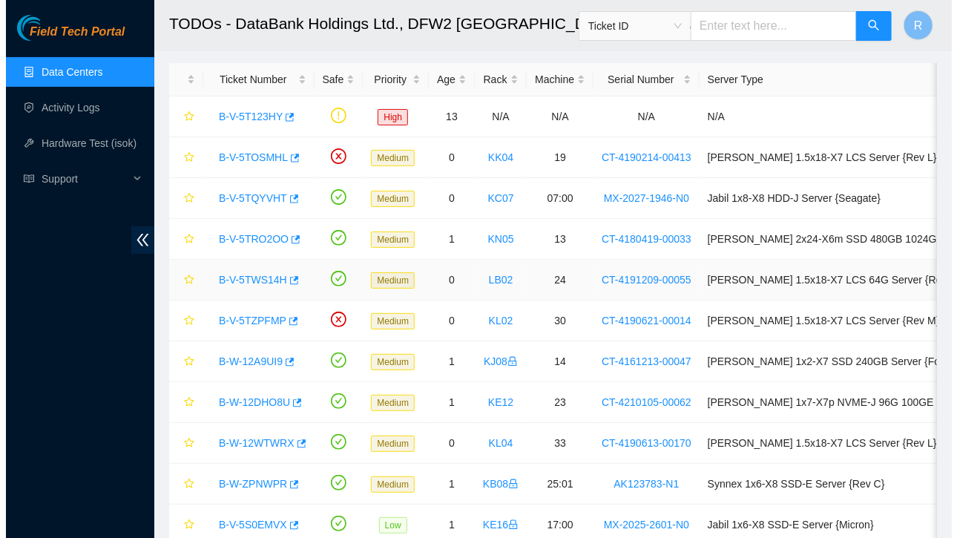
scroll to position [62, 0]
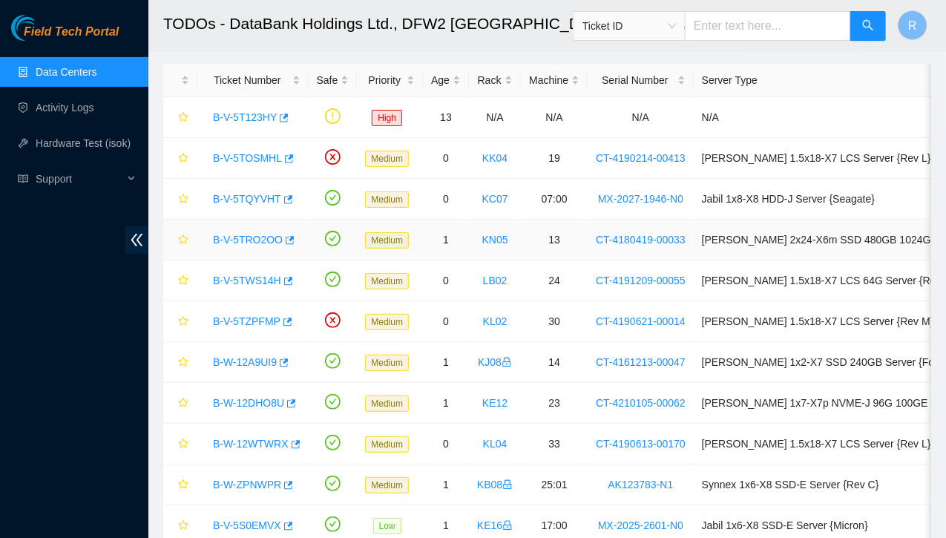
click at [250, 242] on link "B-V-5TRO2OO" at bounding box center [248, 240] width 70 height 12
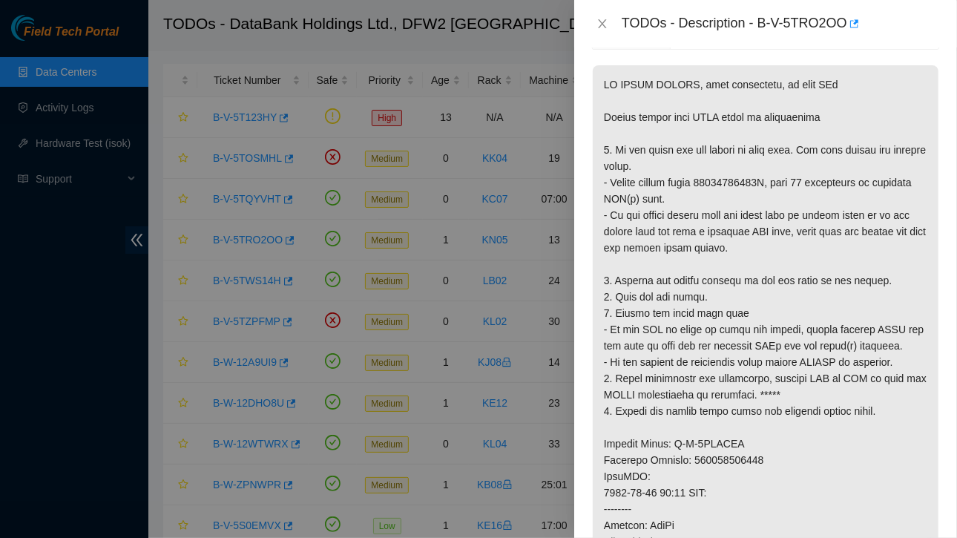
scroll to position [0, 0]
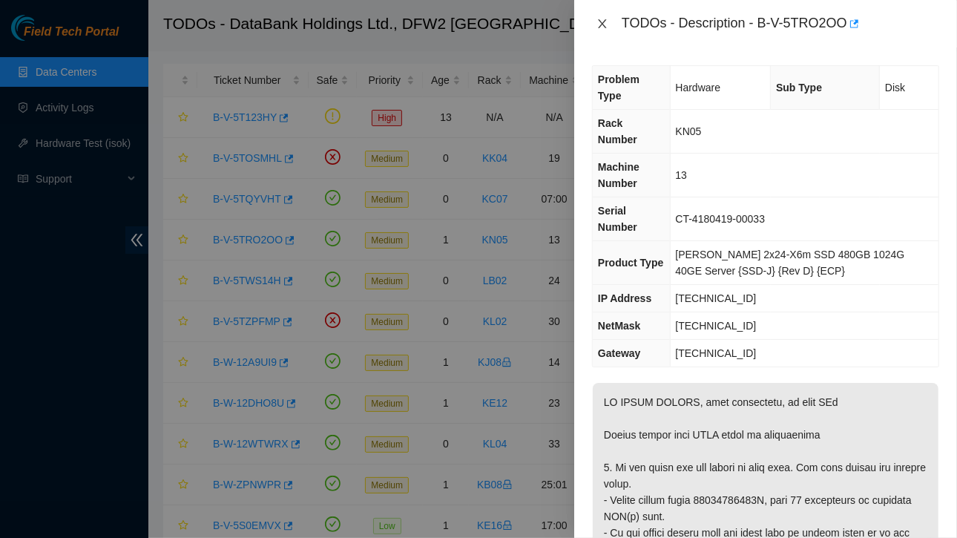
click at [604, 24] on icon "close" at bounding box center [602, 24] width 12 height 12
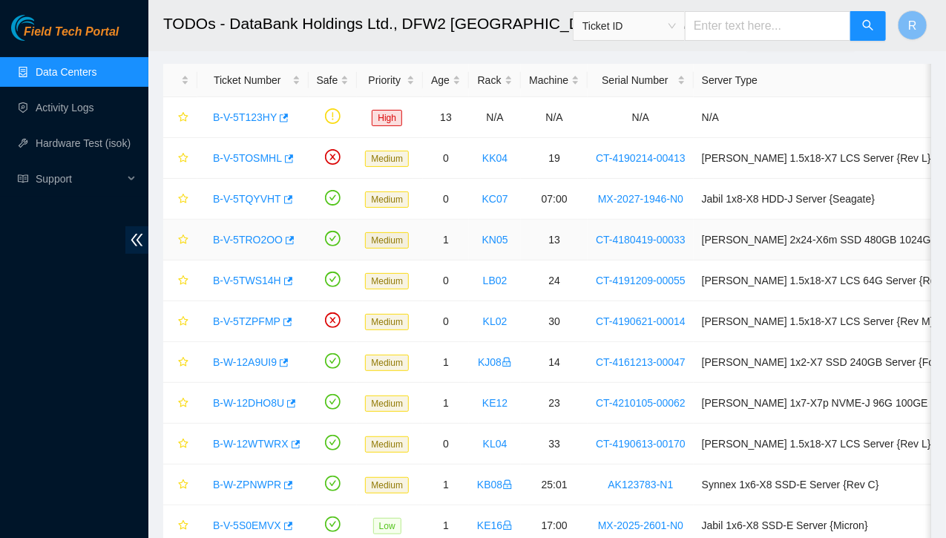
click at [255, 239] on link "B-V-5TRO2OO" at bounding box center [248, 240] width 70 height 12
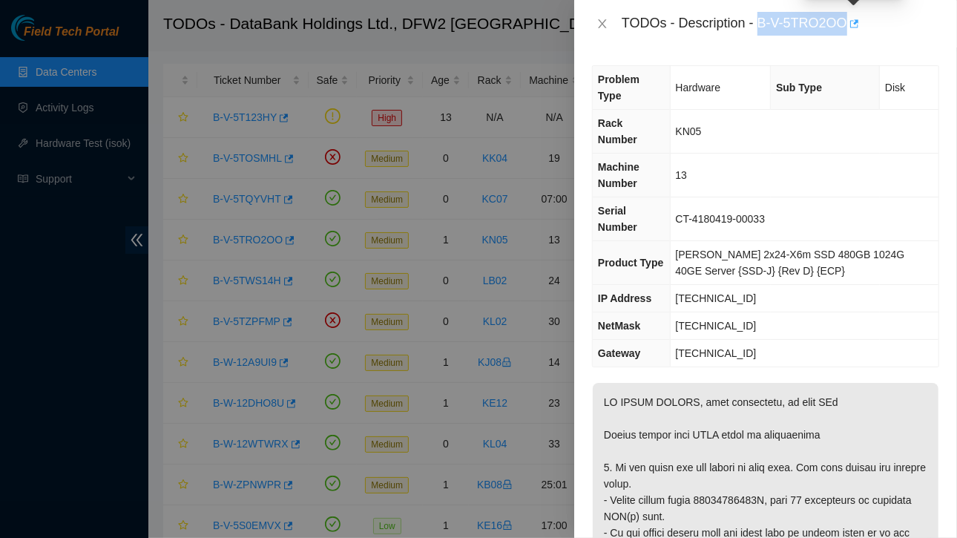
drag, startPoint x: 757, startPoint y: 20, endPoint x: 849, endPoint y: 13, distance: 92.2
click at [849, 13] on div "TODOs - Description - B-V-5TRO2OO" at bounding box center [779, 24] width 317 height 24
copy div "B-V-5TRO2OO"
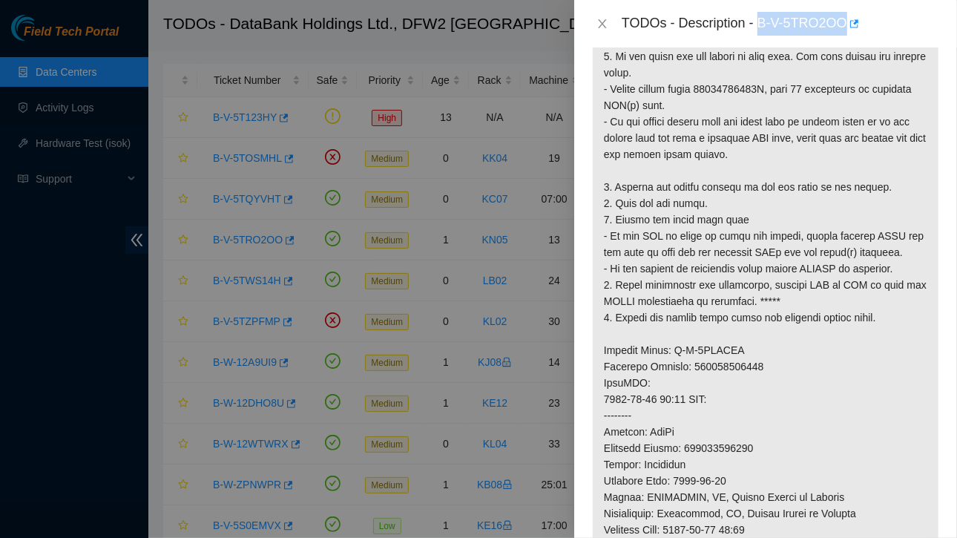
scroll to position [479, 0]
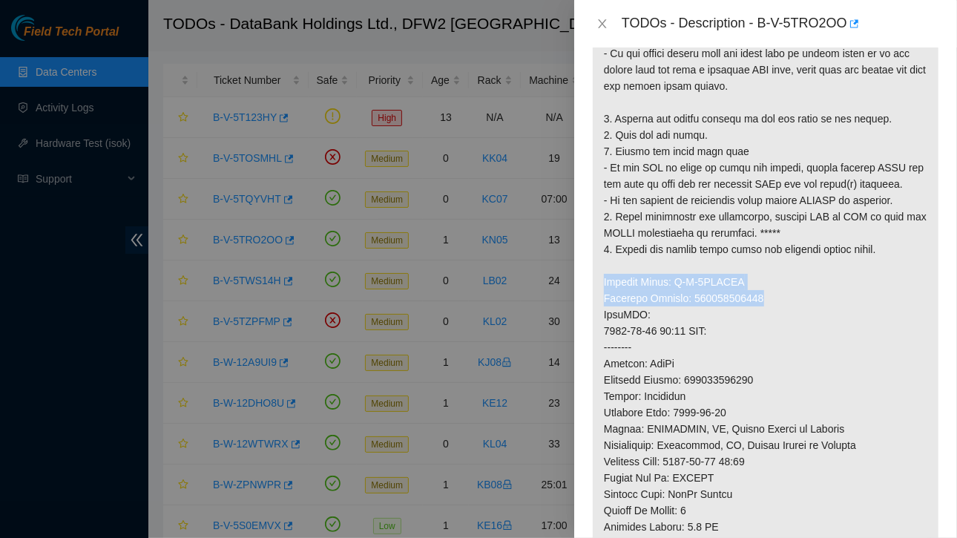
drag, startPoint x: 605, startPoint y: 229, endPoint x: 765, endPoint y: 245, distance: 160.9
click at [765, 245] on p at bounding box center [766, 298] width 346 height 789
copy p "Service Order: B-V-5TXBIPN Tracking Numbers: 463470044458"
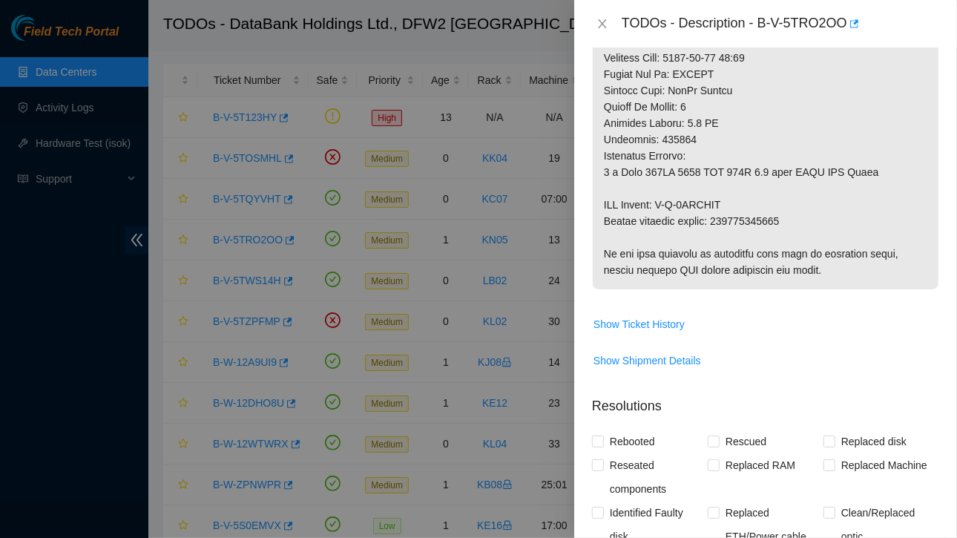
scroll to position [885, 0]
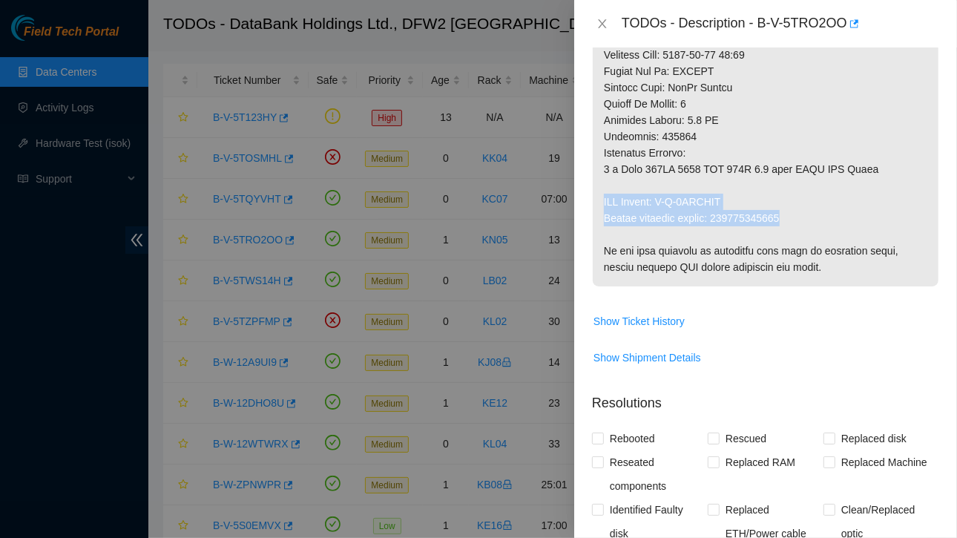
drag, startPoint x: 604, startPoint y: 148, endPoint x: 799, endPoint y: 170, distance: 196.2
copy p "RMA Return: B-V-5TXBIPW Return tracking number: 463470044469"
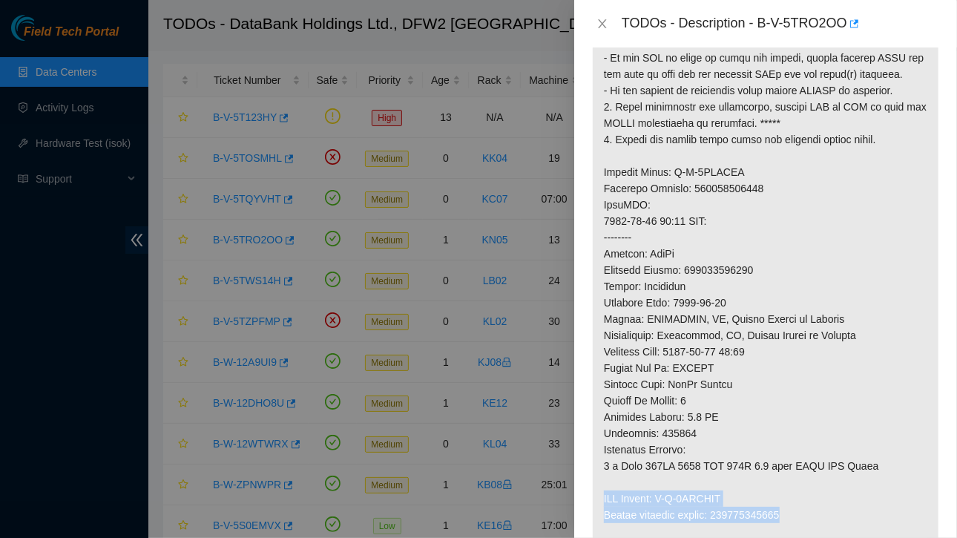
scroll to position [589, 0]
click at [688, 218] on p at bounding box center [766, 188] width 346 height 789
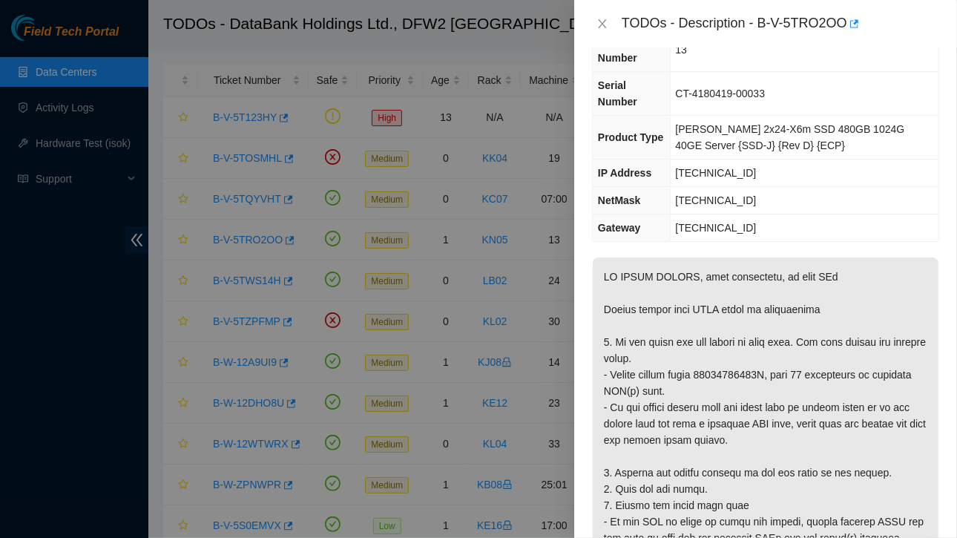
scroll to position [126, 0]
drag, startPoint x: 704, startPoint y: 323, endPoint x: 773, endPoint y: 323, distance: 68.2
copy p "17351962170B,"
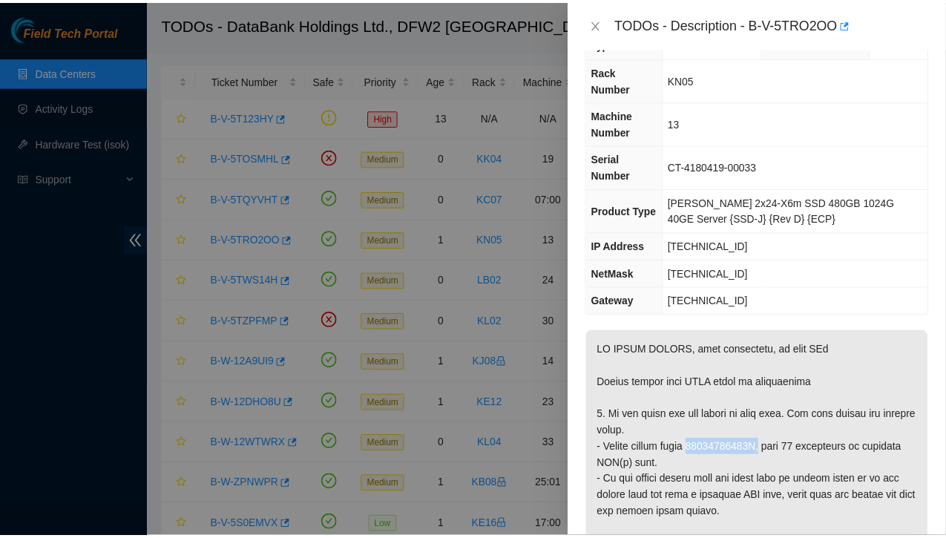
scroll to position [0, 0]
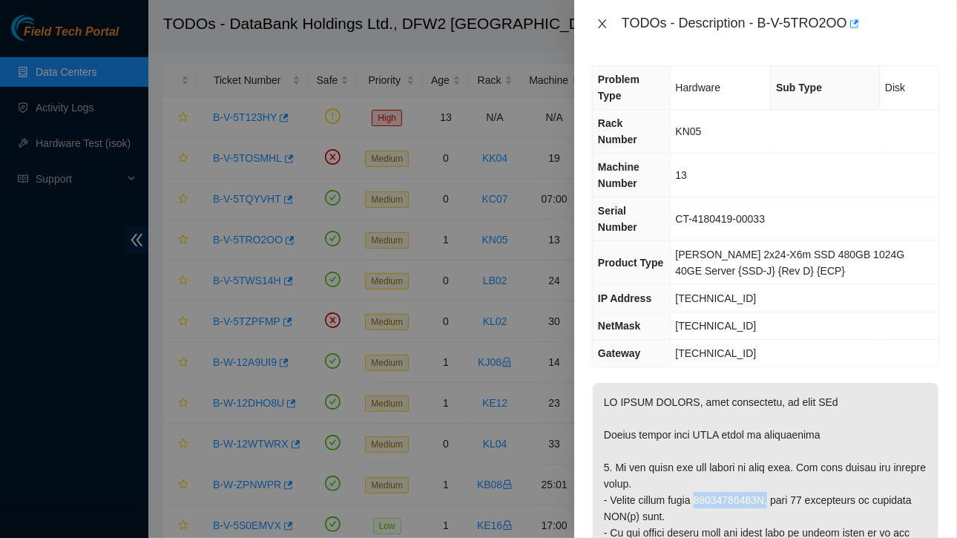
click at [602, 23] on icon "close" at bounding box center [602, 23] width 8 height 9
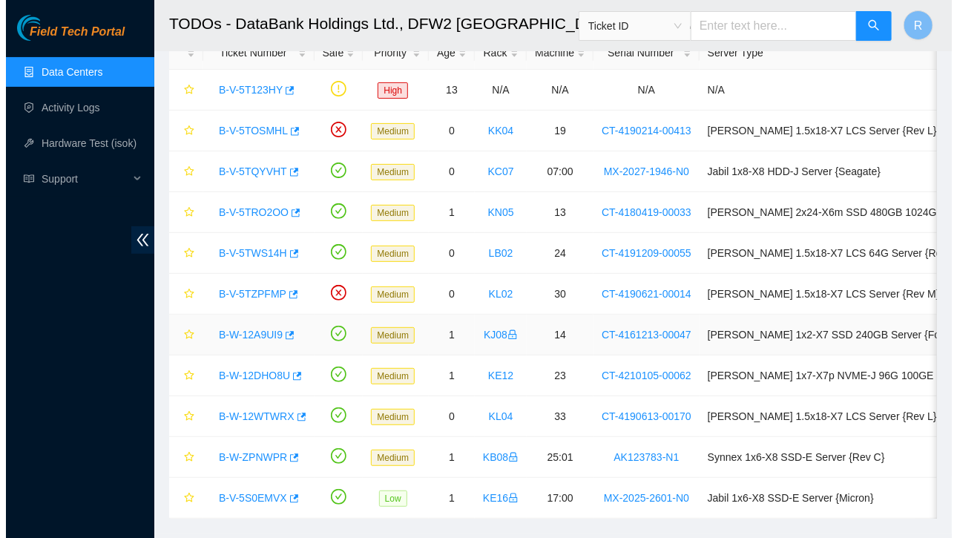
scroll to position [123, 0]
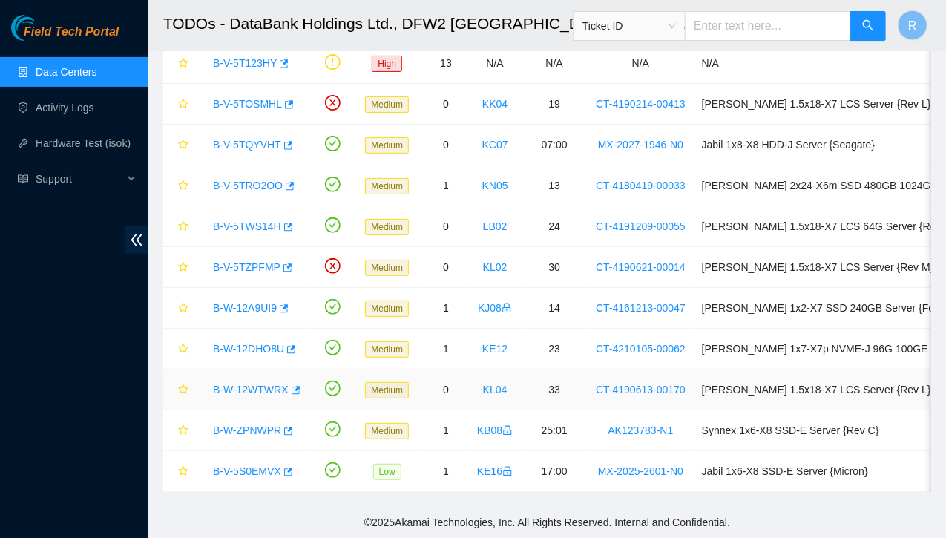
click at [275, 383] on link "B-W-12WTWRX" at bounding box center [251, 389] width 76 height 12
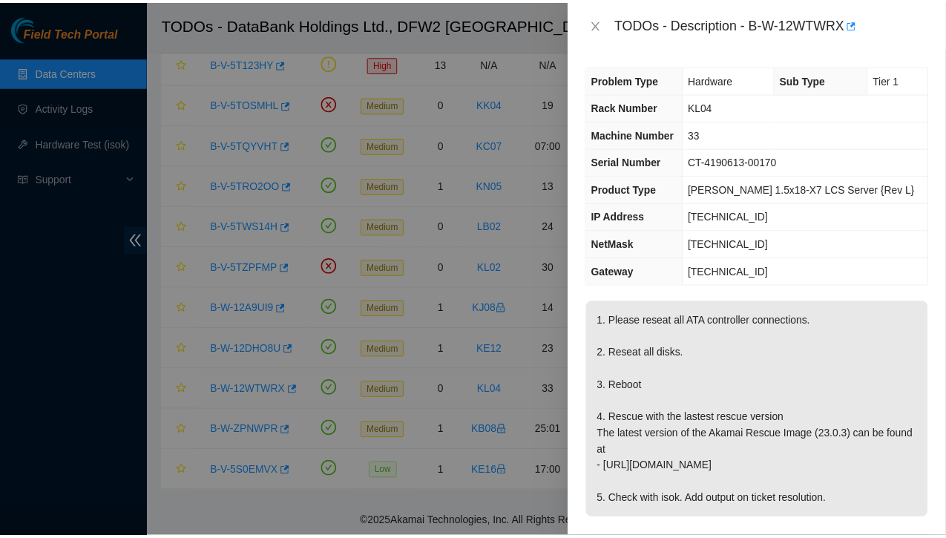
scroll to position [1, 0]
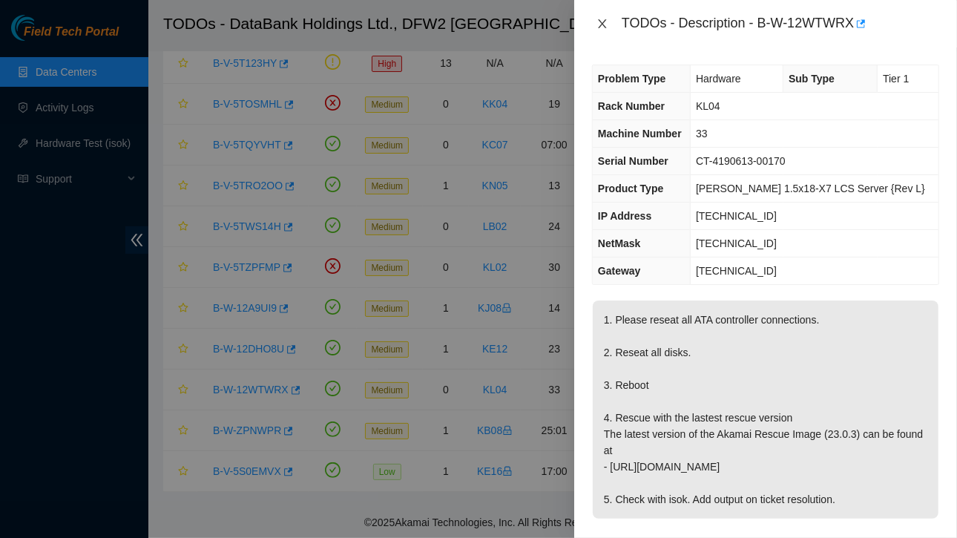
click at [600, 17] on button "Close" at bounding box center [602, 24] width 21 height 14
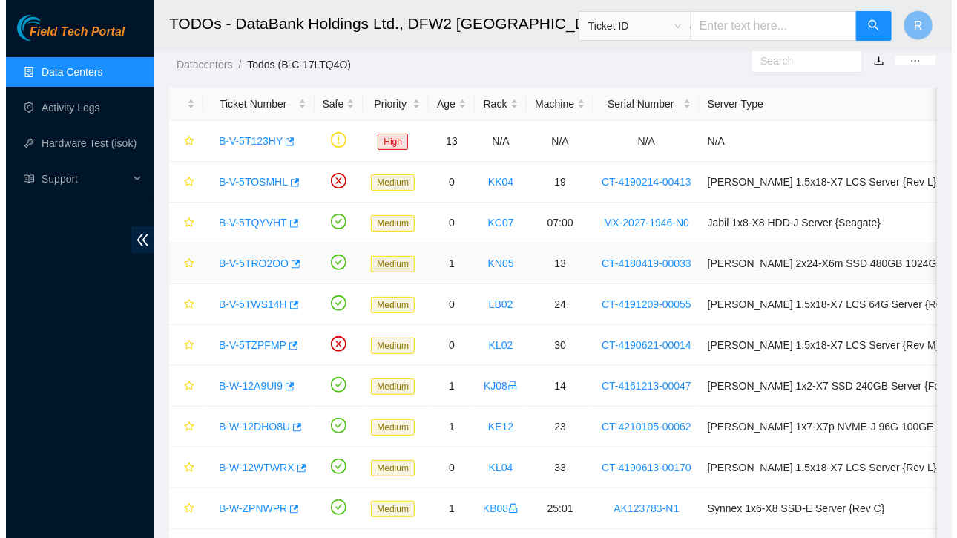
scroll to position [39, 0]
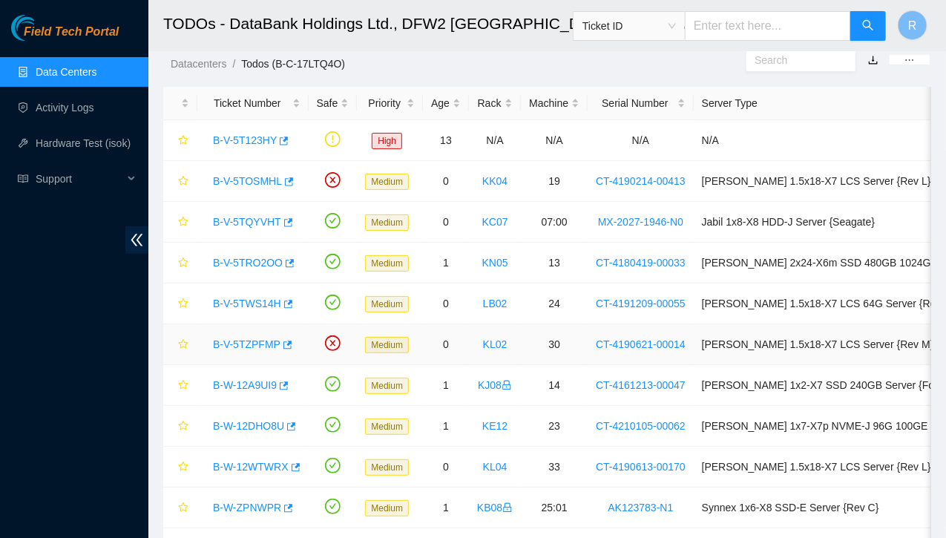
click at [252, 340] on link "B-V-5TZPFMP" at bounding box center [246, 344] width 67 height 12
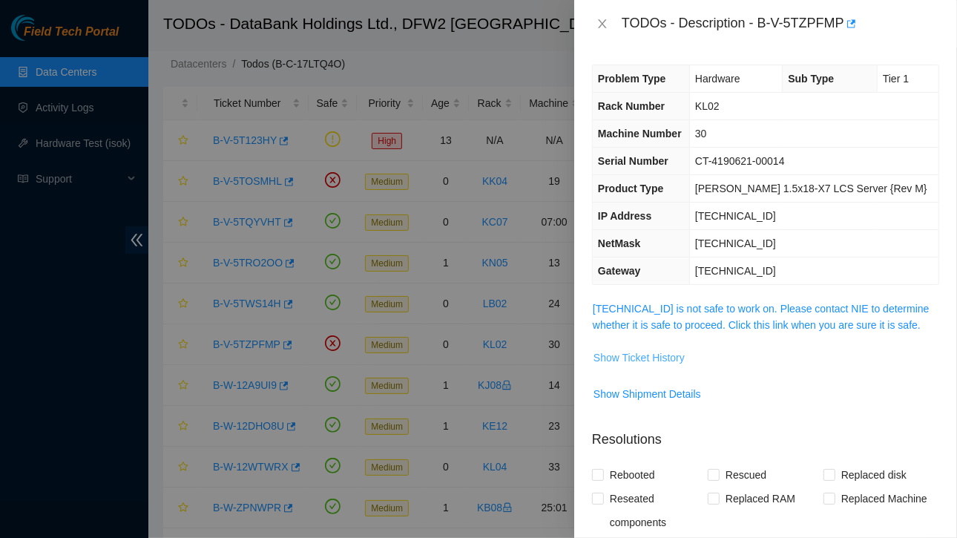
click at [642, 352] on span "Show Ticket History" at bounding box center [638, 357] width 91 height 16
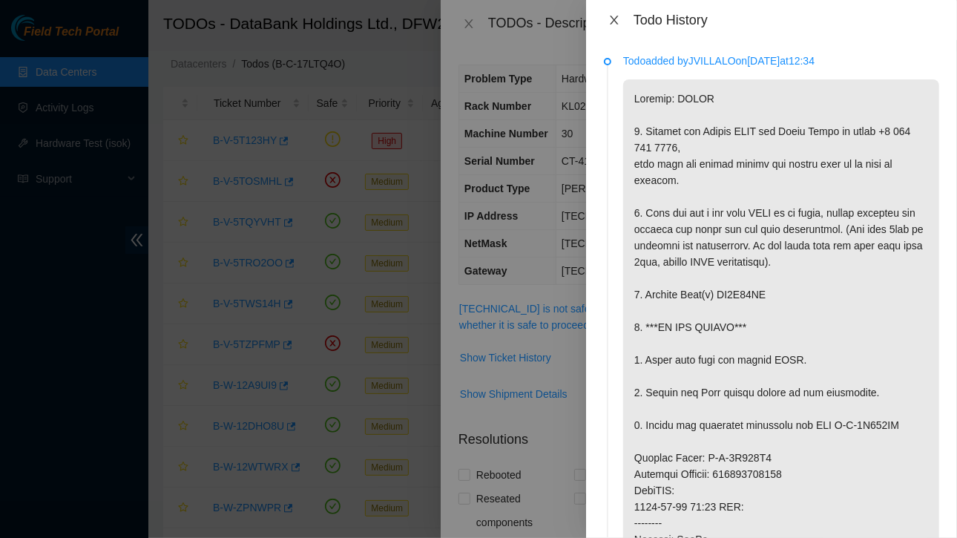
click at [617, 19] on icon "close" at bounding box center [614, 20] width 12 height 12
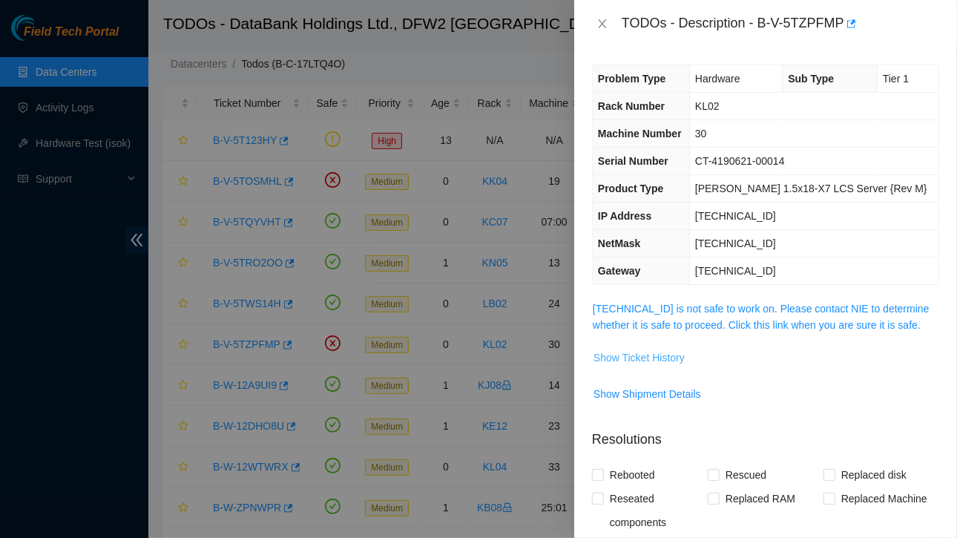
click at [650, 352] on span "Show Ticket History" at bounding box center [638, 357] width 91 height 16
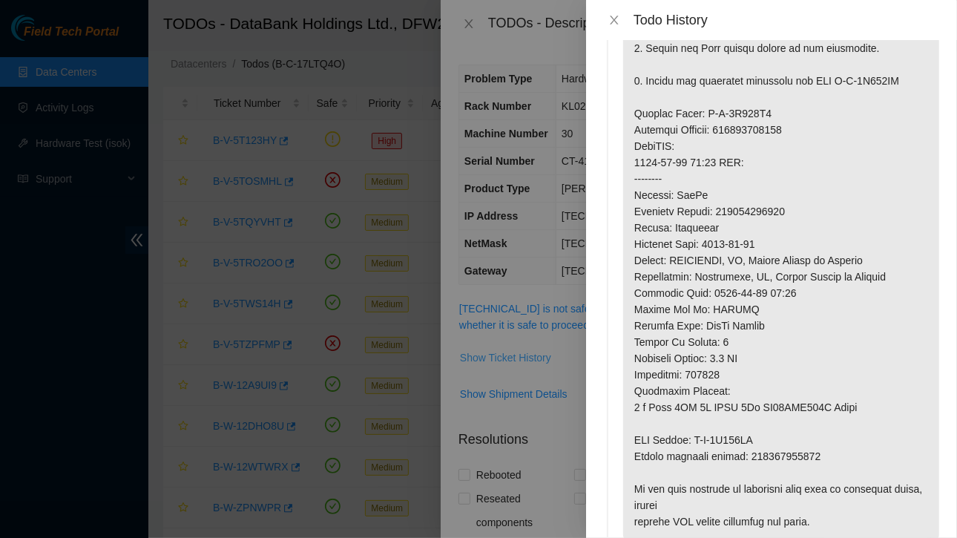
scroll to position [0, 0]
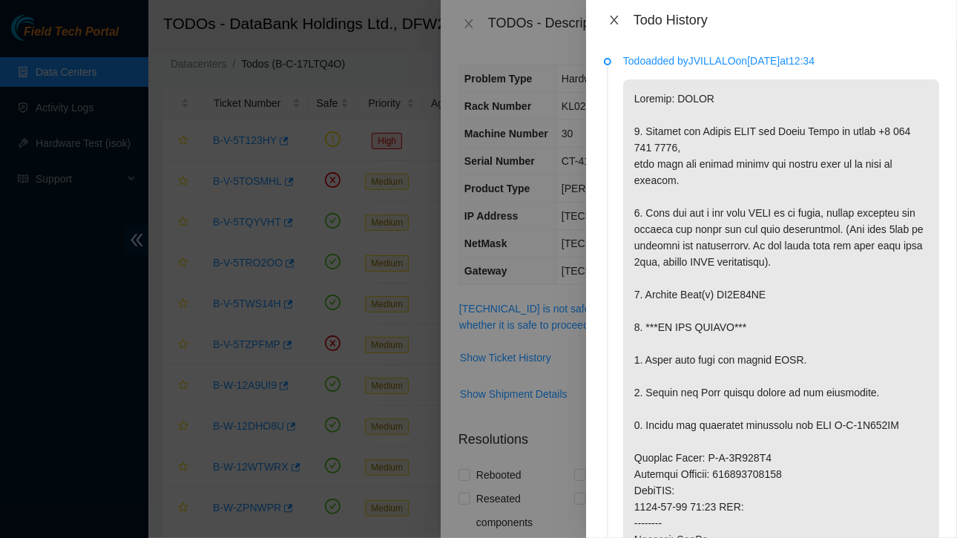
click at [611, 22] on icon "close" at bounding box center [614, 20] width 12 height 12
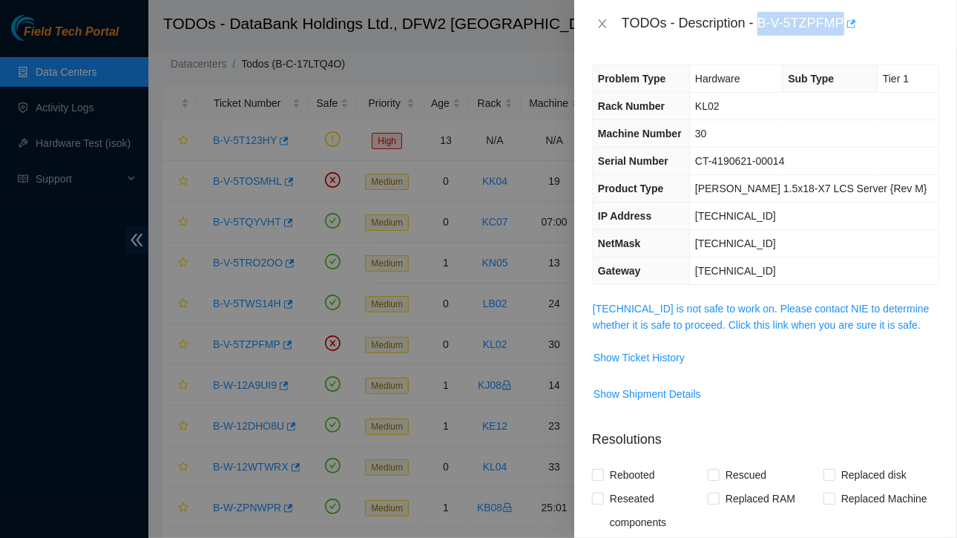
drag, startPoint x: 759, startPoint y: 20, endPoint x: 842, endPoint y: 24, distance: 83.9
click at [842, 24] on div "TODOs - Description - B-V-5TZPFMP" at bounding box center [779, 24] width 317 height 24
copy div "B-V-5TZPFMP"
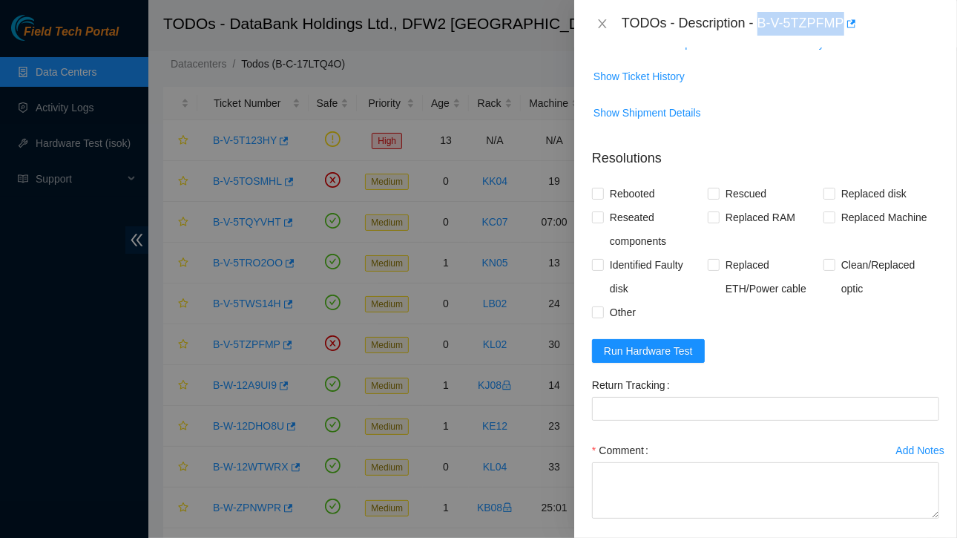
scroll to position [283, 0]
click at [648, 67] on span "Show Ticket History" at bounding box center [638, 75] width 91 height 16
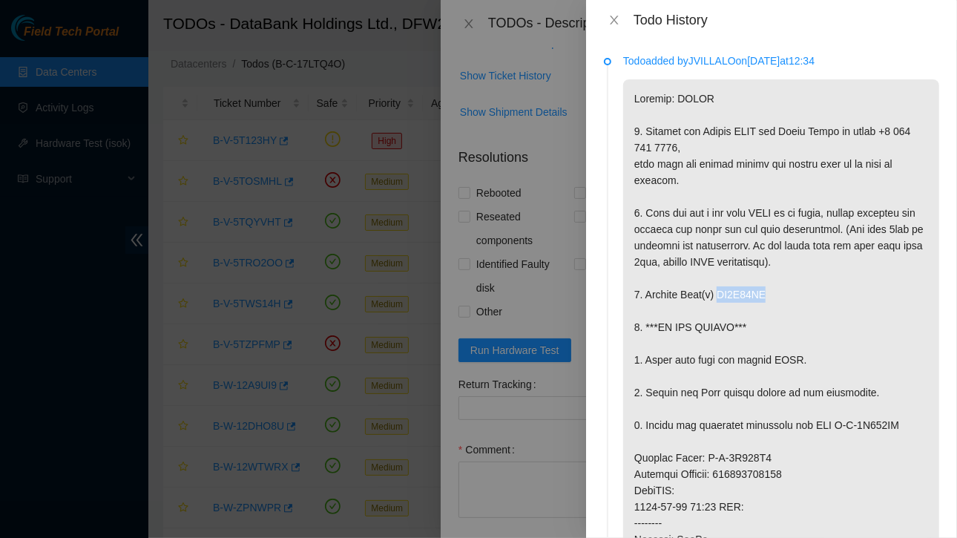
drag, startPoint x: 718, startPoint y: 344, endPoint x: 780, endPoint y: 346, distance: 62.3
click at [780, 346] on p at bounding box center [781, 481] width 316 height 805
copy p "ZC1B34DP"
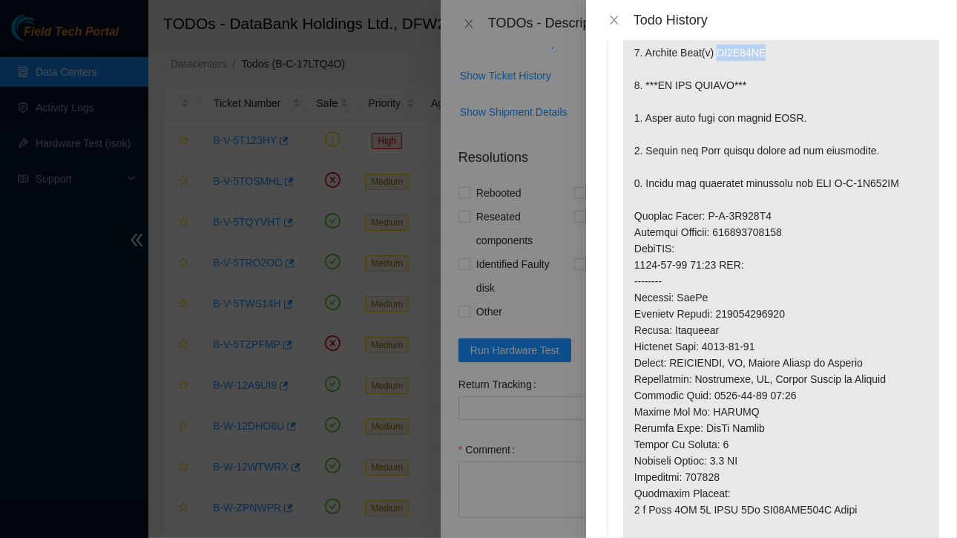
scroll to position [252, 0]
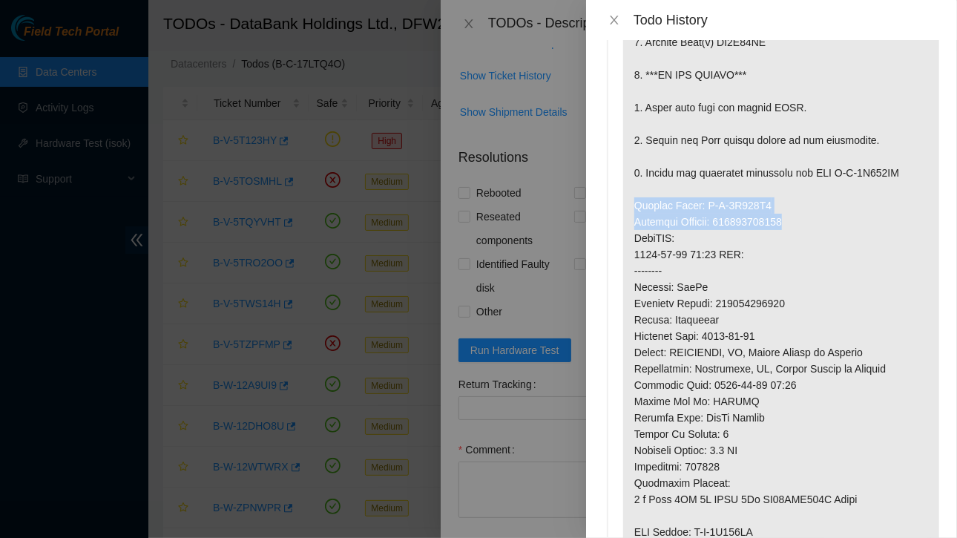
drag, startPoint x: 635, startPoint y: 253, endPoint x: 807, endPoint y: 268, distance: 172.7
click at [807, 268] on p at bounding box center [781, 229] width 316 height 805
copy p "Service Order: B-V-5U123Y7 Tracking Numbers: 473665208224"
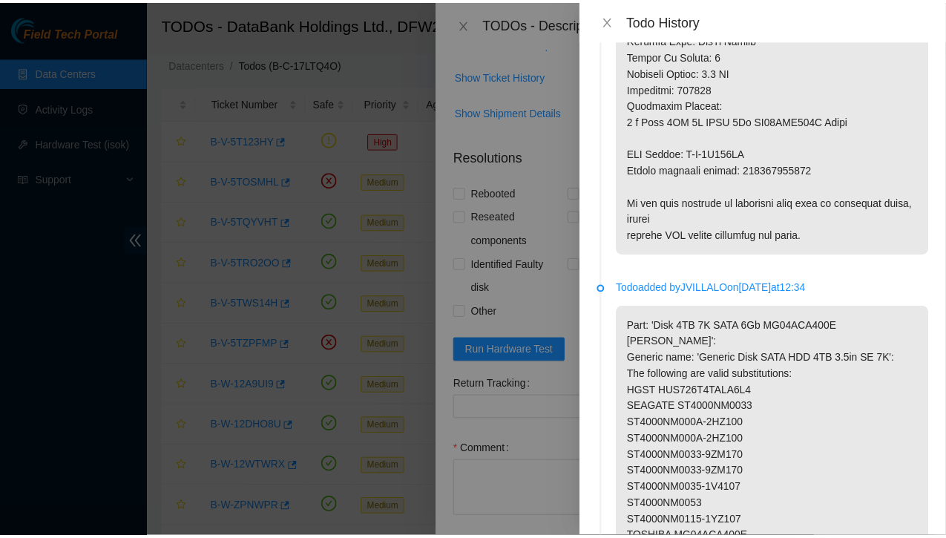
scroll to position [633, 0]
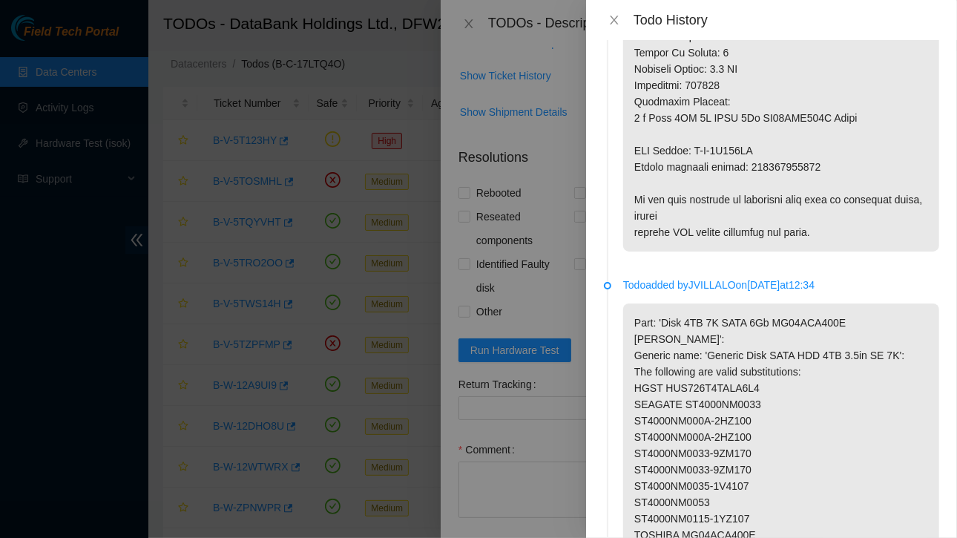
drag, startPoint x: 635, startPoint y: 199, endPoint x: 822, endPoint y: 213, distance: 188.1
copy p "RMA Return: B-V-5U123YG Return tracking number: 473665208235"
click at [615, 19] on icon "close" at bounding box center [614, 20] width 8 height 9
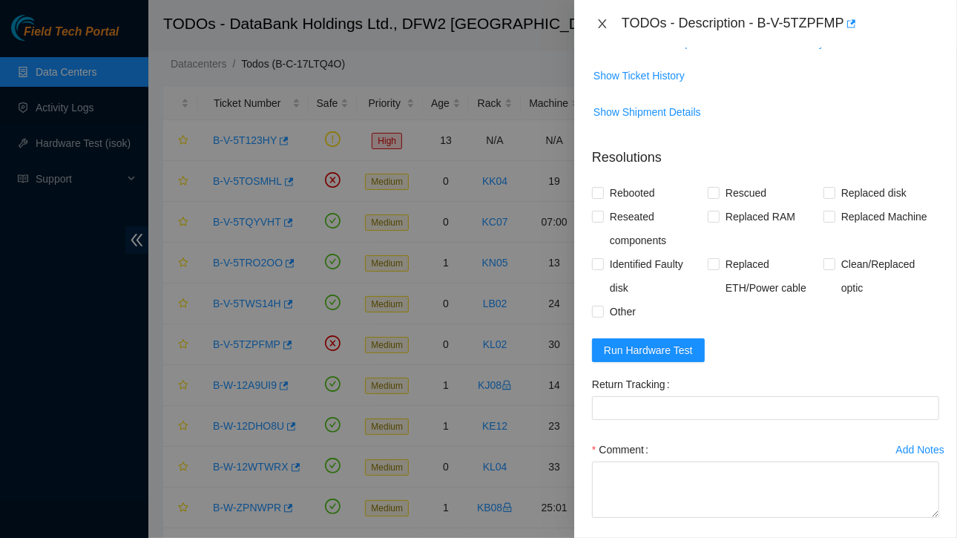
click at [600, 20] on icon "close" at bounding box center [602, 24] width 12 height 12
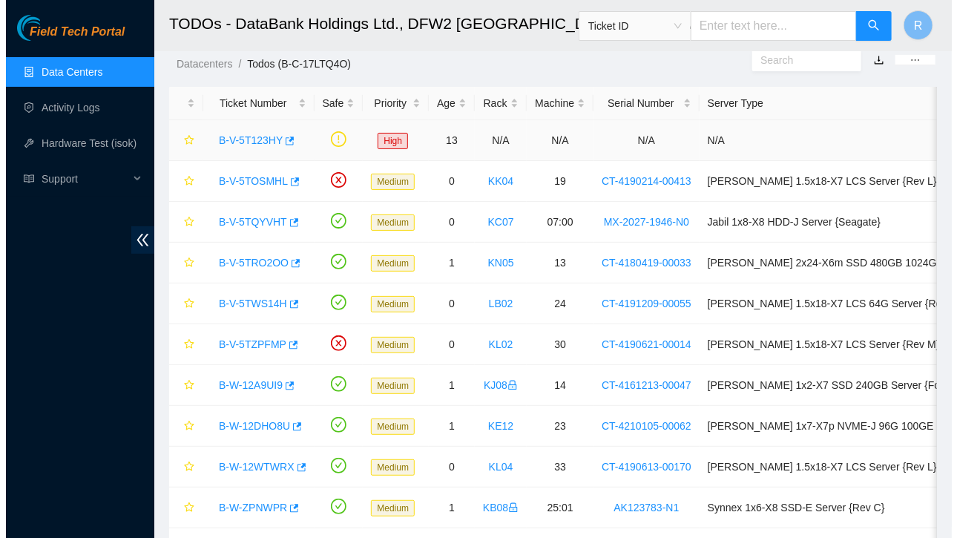
scroll to position [304, 0]
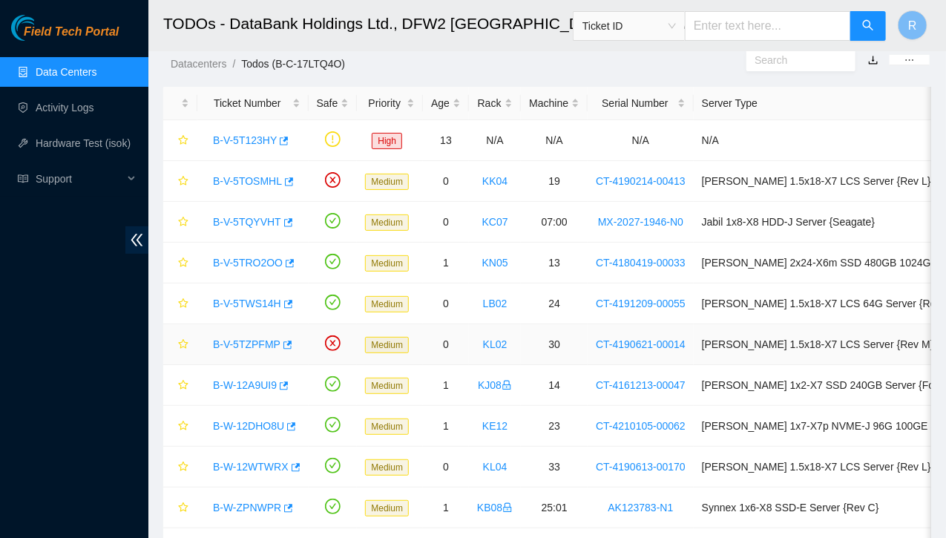
click at [260, 339] on link "B-V-5TZPFMP" at bounding box center [246, 344] width 67 height 12
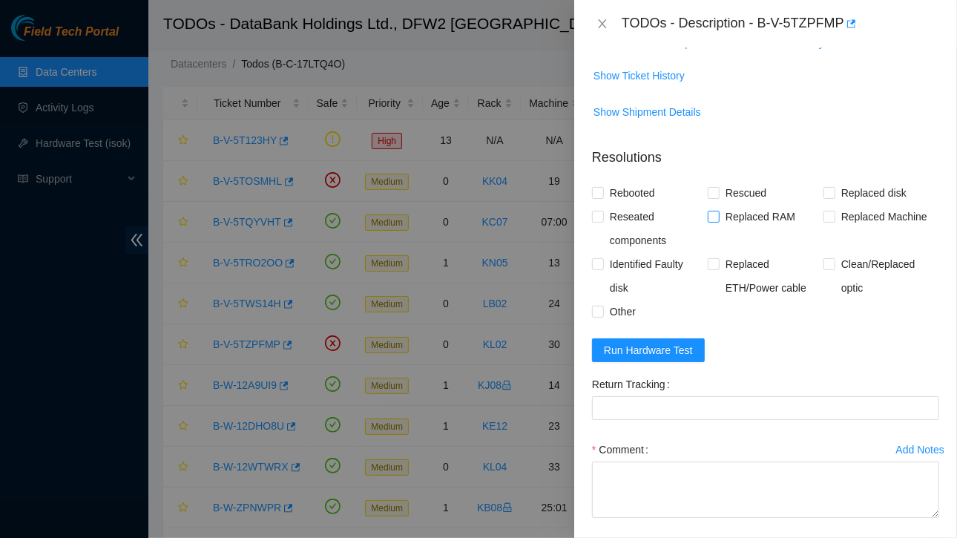
scroll to position [0, 0]
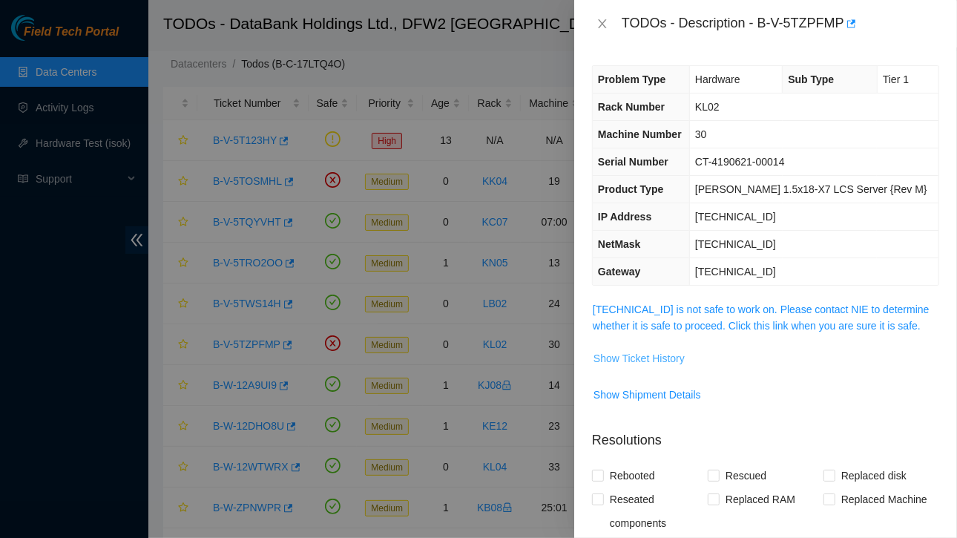
click at [644, 354] on span "Show Ticket History" at bounding box center [638, 358] width 91 height 16
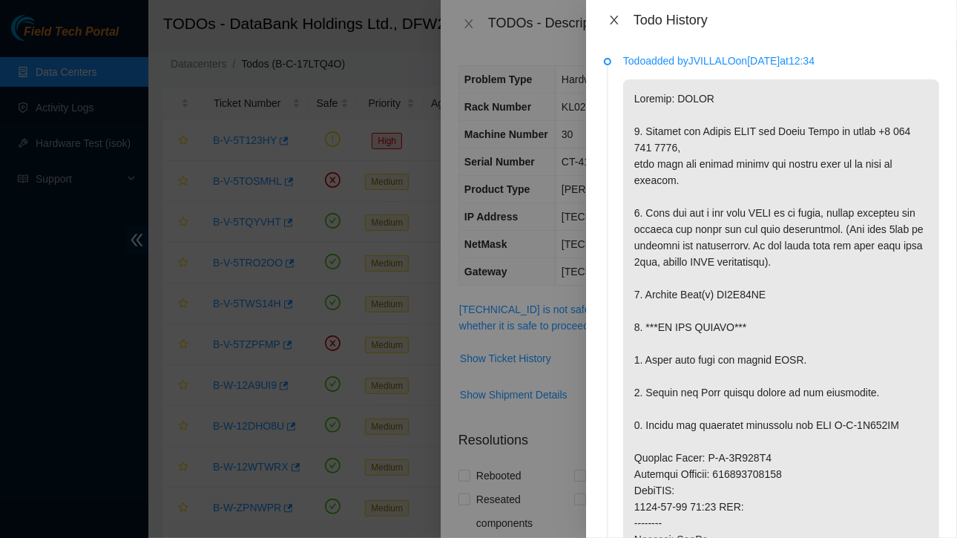
click at [613, 19] on icon "close" at bounding box center [614, 20] width 12 height 12
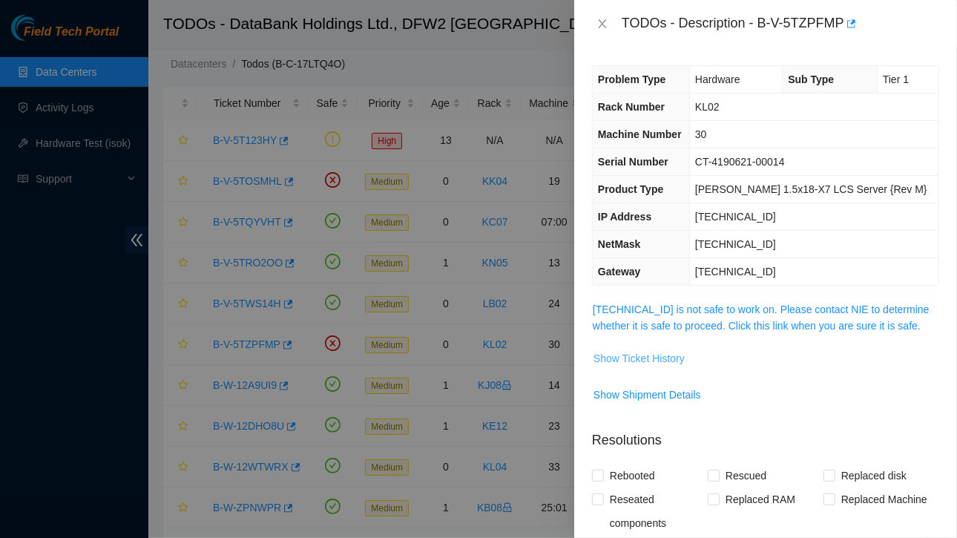
click at [651, 357] on span "Show Ticket History" at bounding box center [638, 358] width 91 height 16
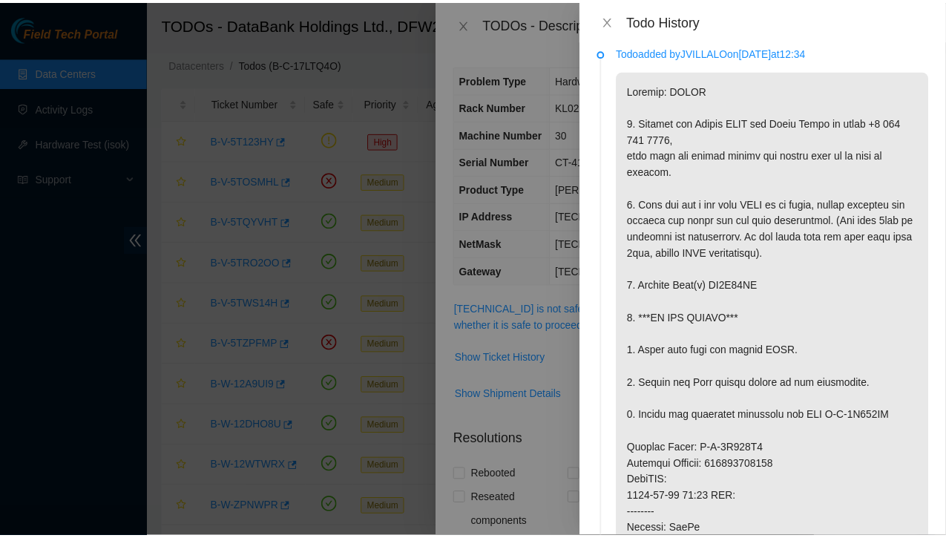
scroll to position [10, 0]
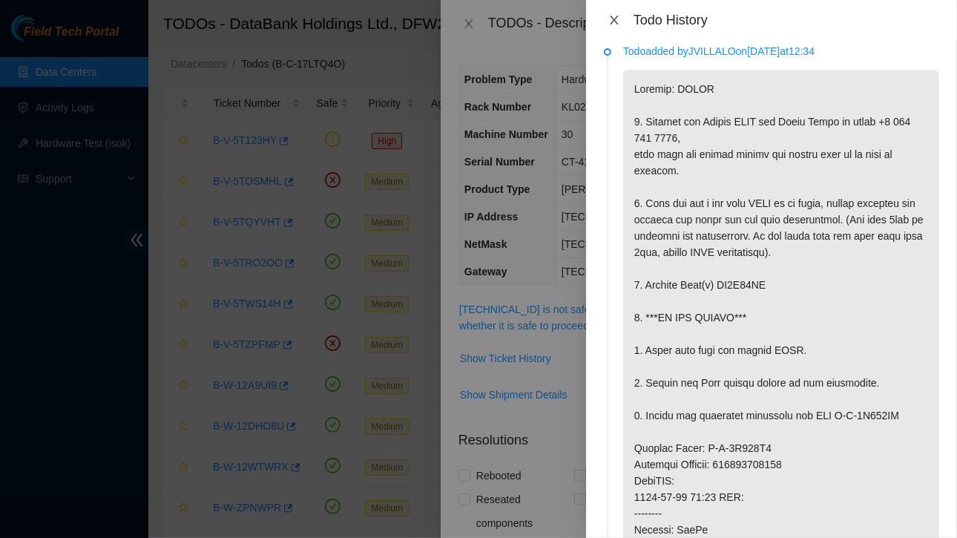
click at [616, 20] on icon "close" at bounding box center [614, 20] width 12 height 12
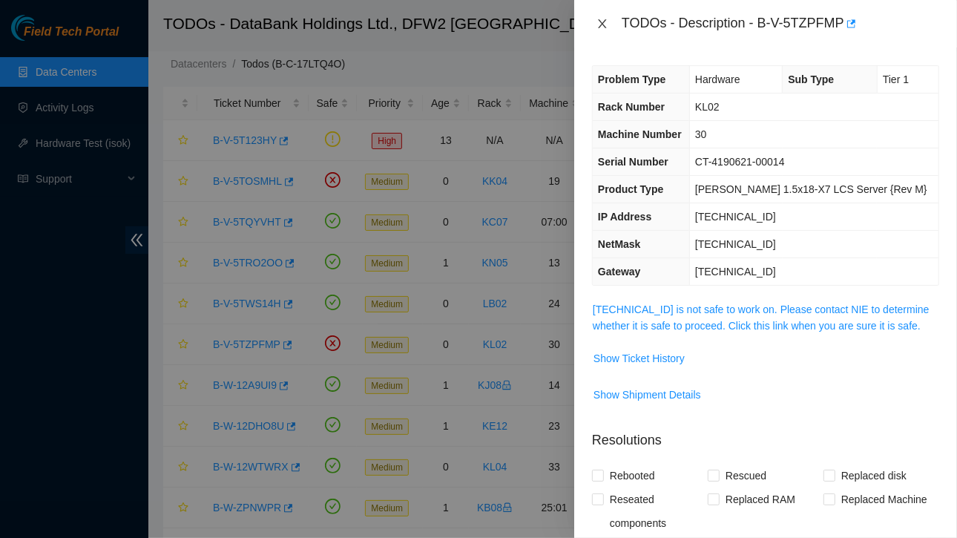
click at [604, 24] on icon "close" at bounding box center [602, 24] width 12 height 12
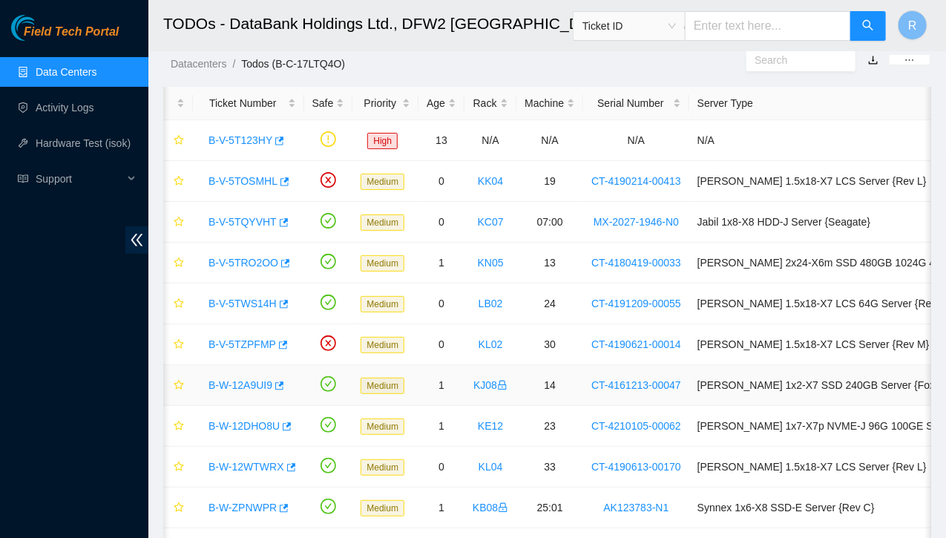
scroll to position [0, 0]
